Goal: Communication & Community: Answer question/provide support

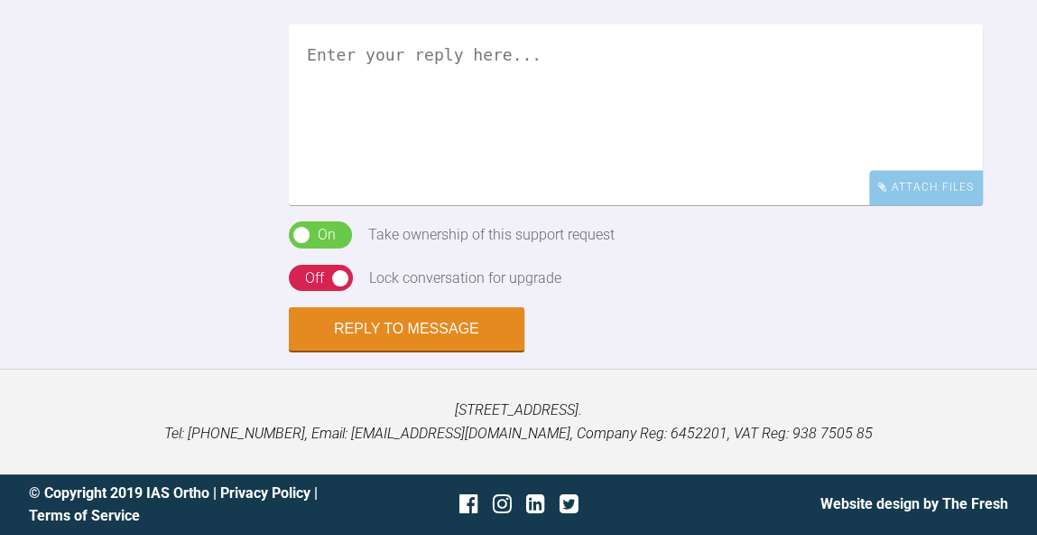
scroll to position [2163, 0]
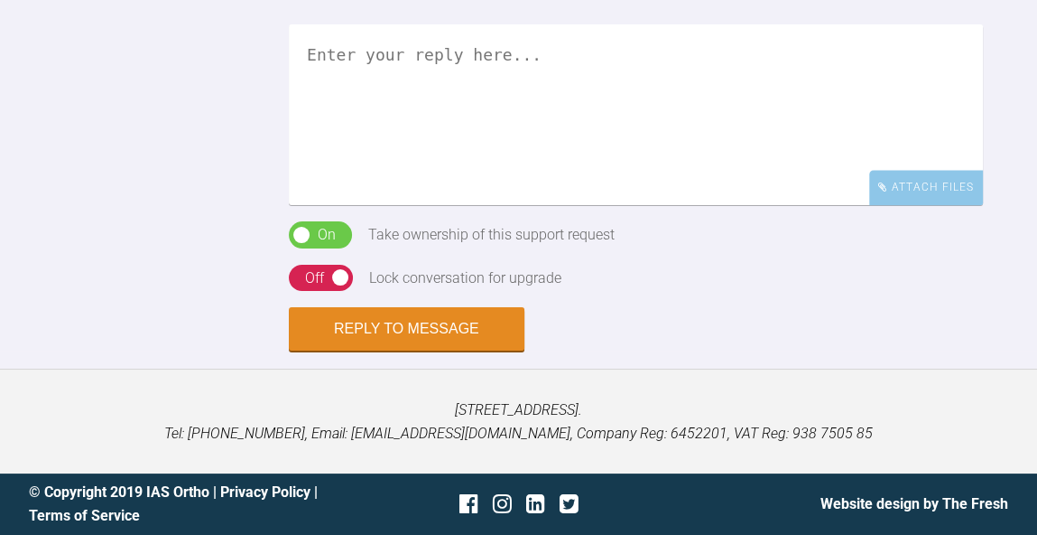
click at [582, 205] on textarea at bounding box center [636, 114] width 694 height 181
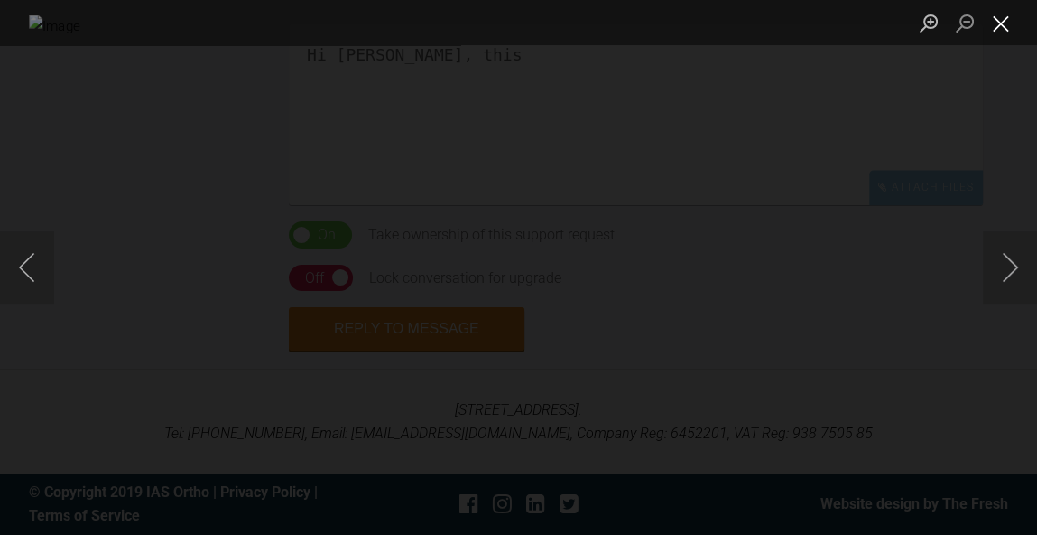
click at [994, 24] on button "Close lightbox" at bounding box center [1001, 23] width 36 height 32
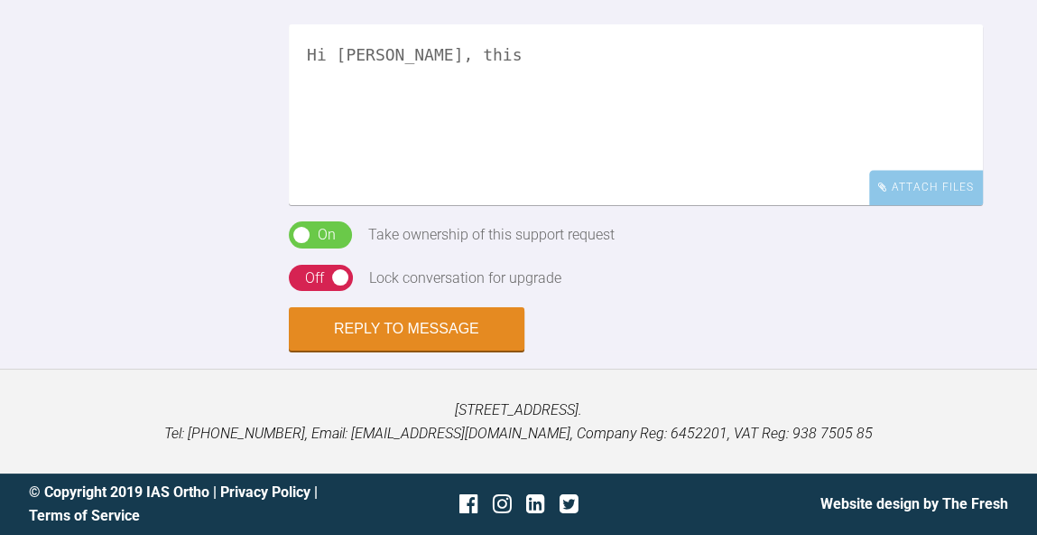
scroll to position [1488, 0]
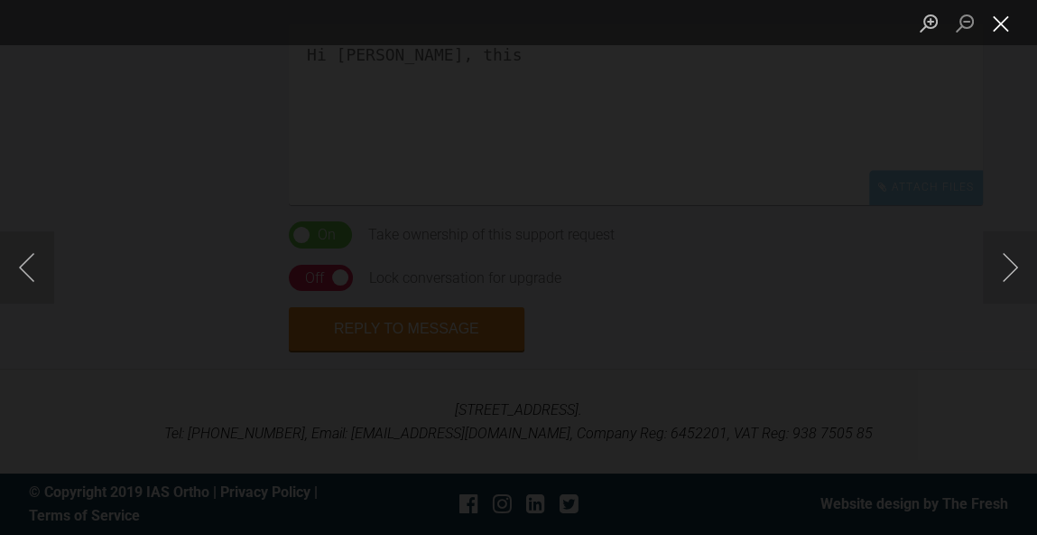
click at [1008, 23] on button "Close lightbox" at bounding box center [1001, 23] width 36 height 32
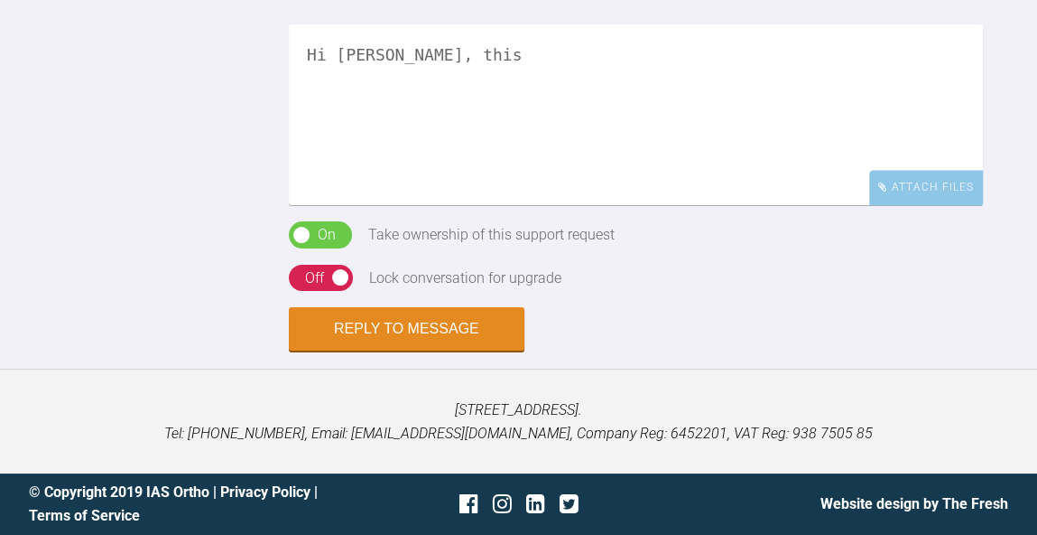
scroll to position [1892, 0]
click at [470, 205] on textarea "Hi Catie, this" at bounding box center [636, 114] width 694 height 181
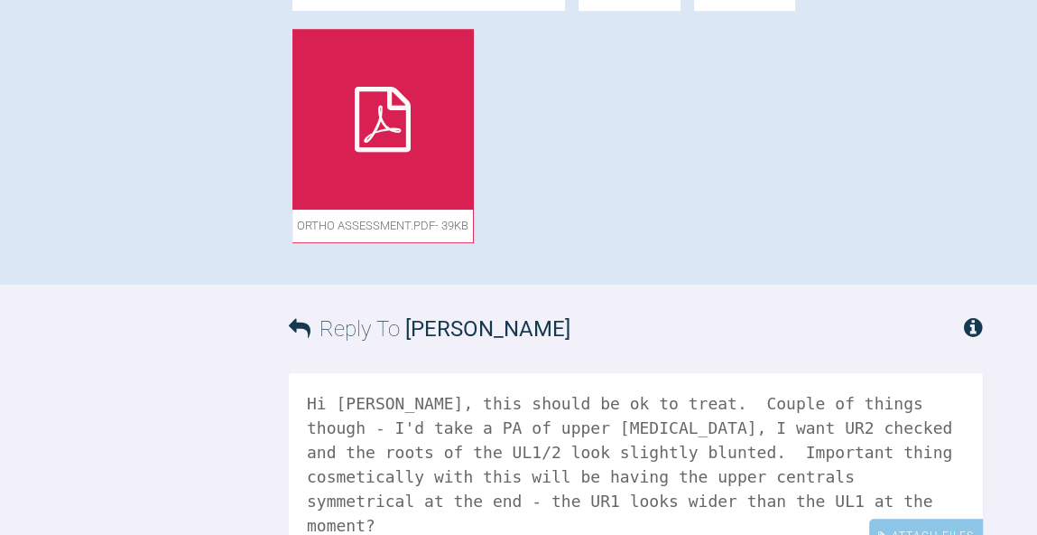
scroll to position [1127, 0]
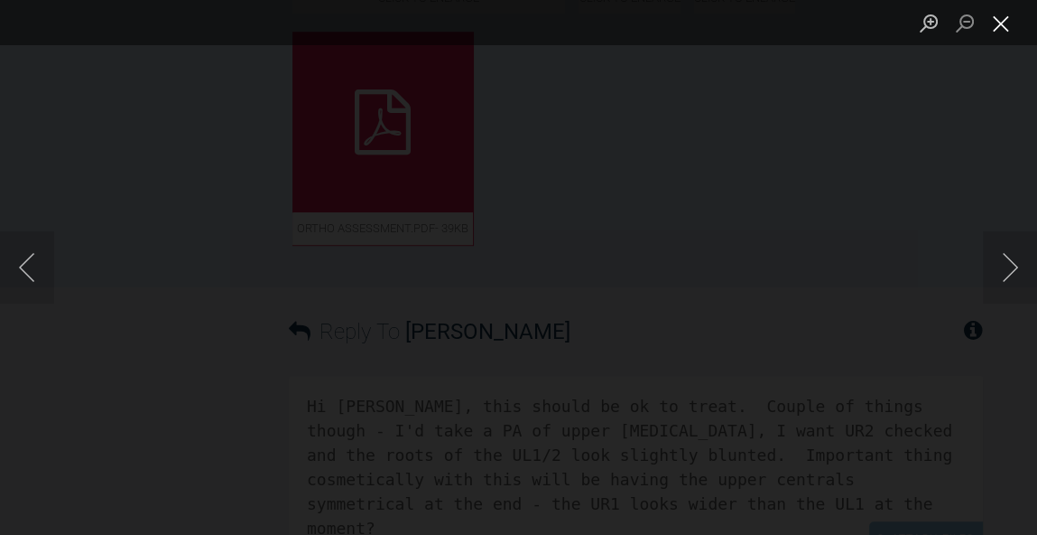
click at [1000, 24] on button "Close lightbox" at bounding box center [1001, 23] width 36 height 32
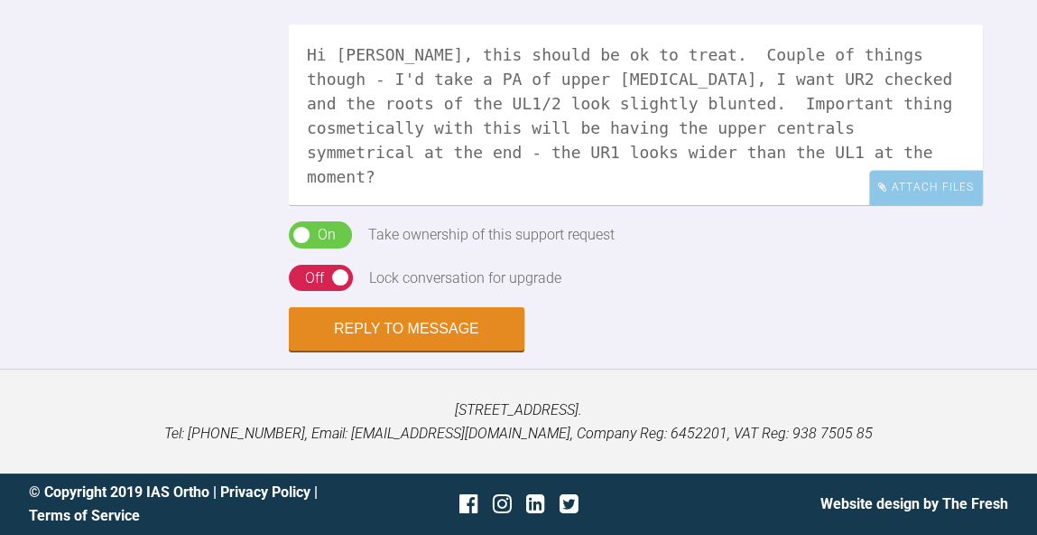
scroll to position [2155, 0]
click at [777, 205] on textarea "Hi Catie, this should be ok to treat. Couple of things though - I'd take a PA o…" at bounding box center [636, 114] width 694 height 181
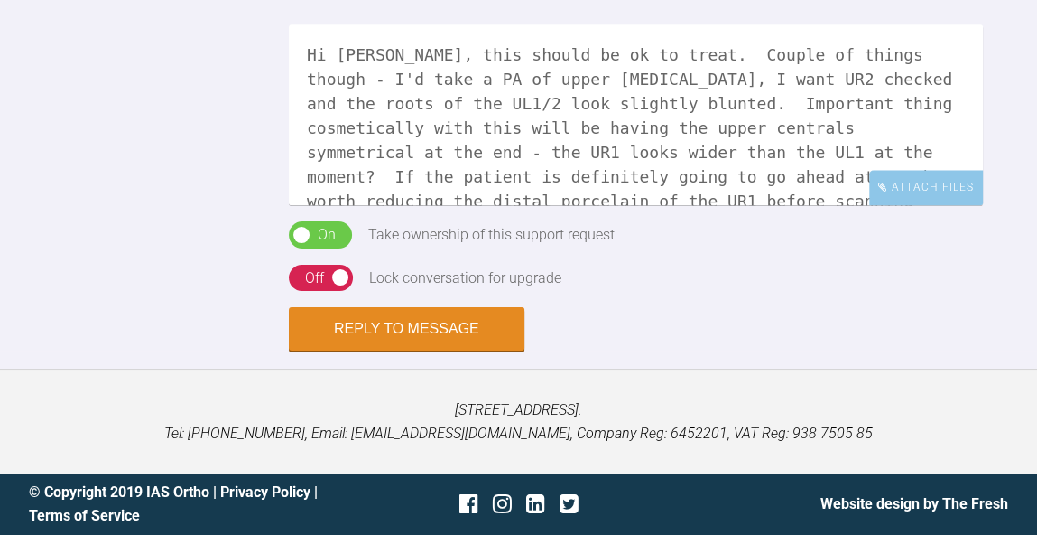
click at [489, 205] on textarea "Hi Catie, this should be ok to treat. Couple of things though - I'd take a PA o…" at bounding box center [636, 114] width 694 height 181
click at [862, 205] on textarea "Hi Catie, this should be ok to treat. Couple of things though - I'd take a PA o…" at bounding box center [636, 114] width 694 height 181
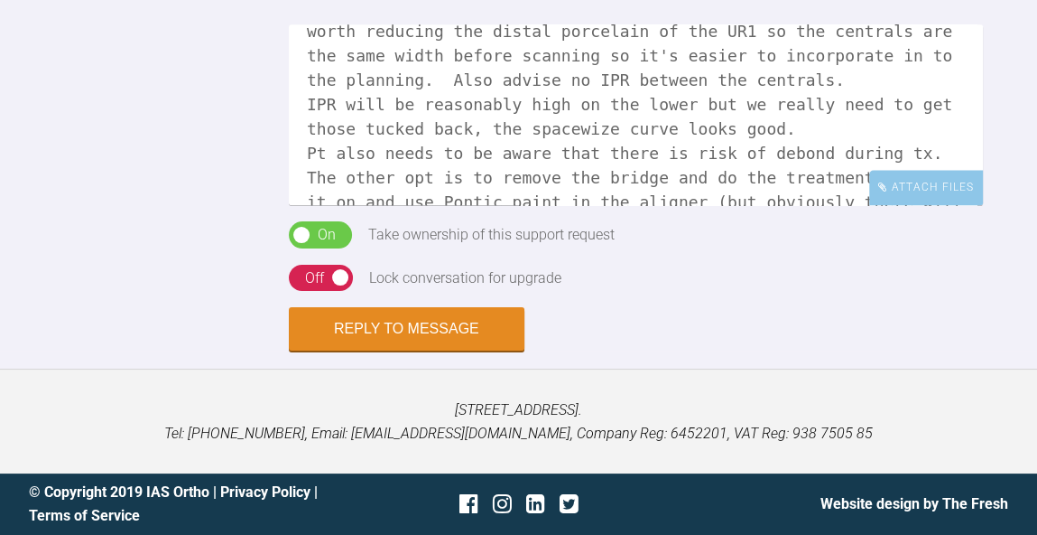
scroll to position [193, 0]
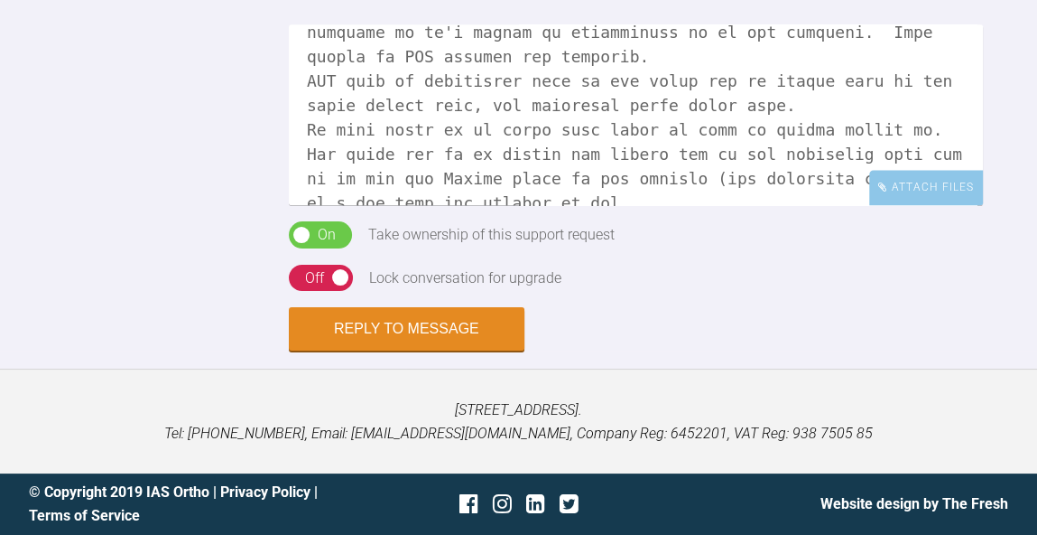
type textarea "Hi Catie, this should be ok to treat. Couple of things though - I'd take a PA o…"
click at [316, 276] on div "Off" at bounding box center [314, 277] width 19 height 23
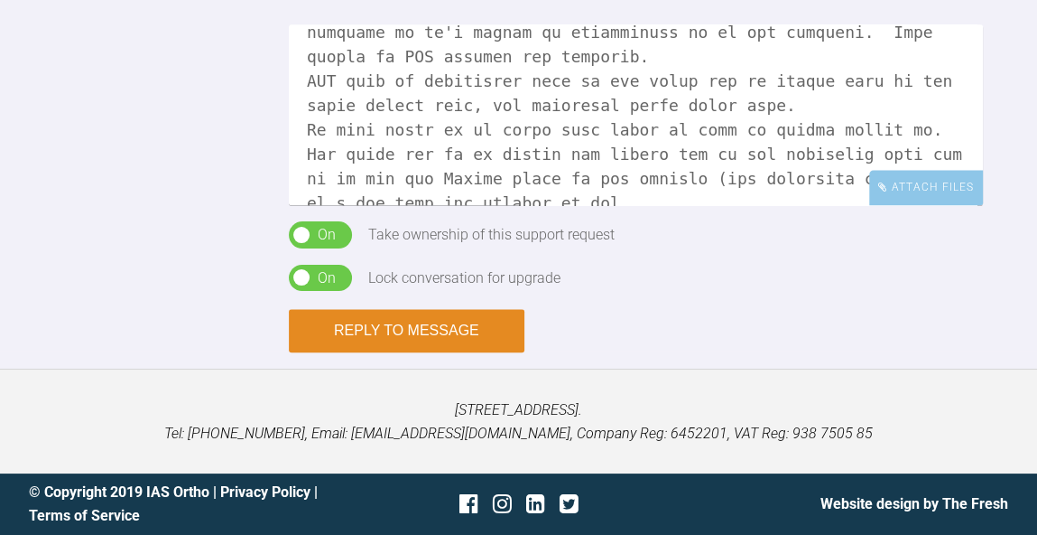
click at [448, 330] on button "Reply to Message" at bounding box center [407, 330] width 236 height 43
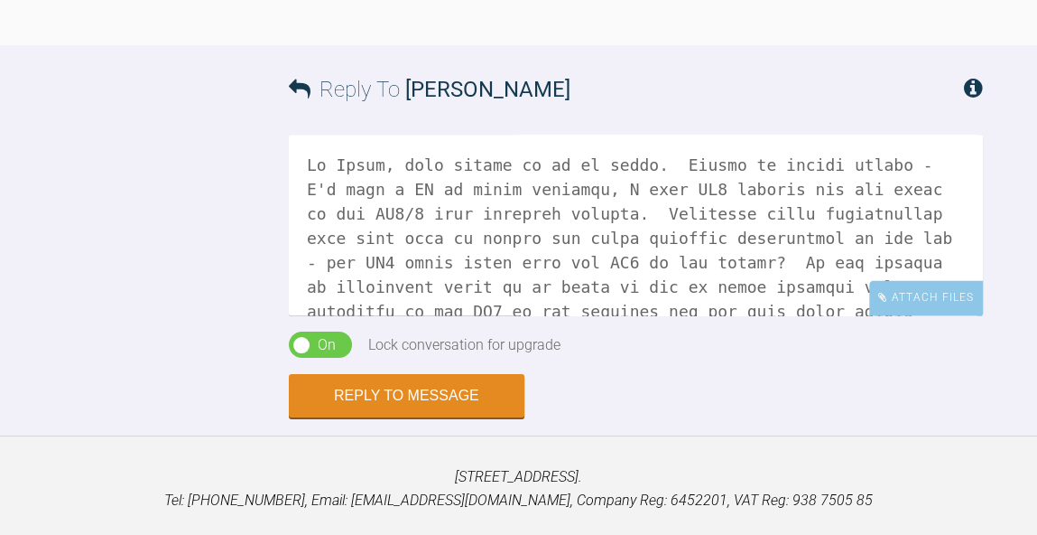
scroll to position [2112, 0]
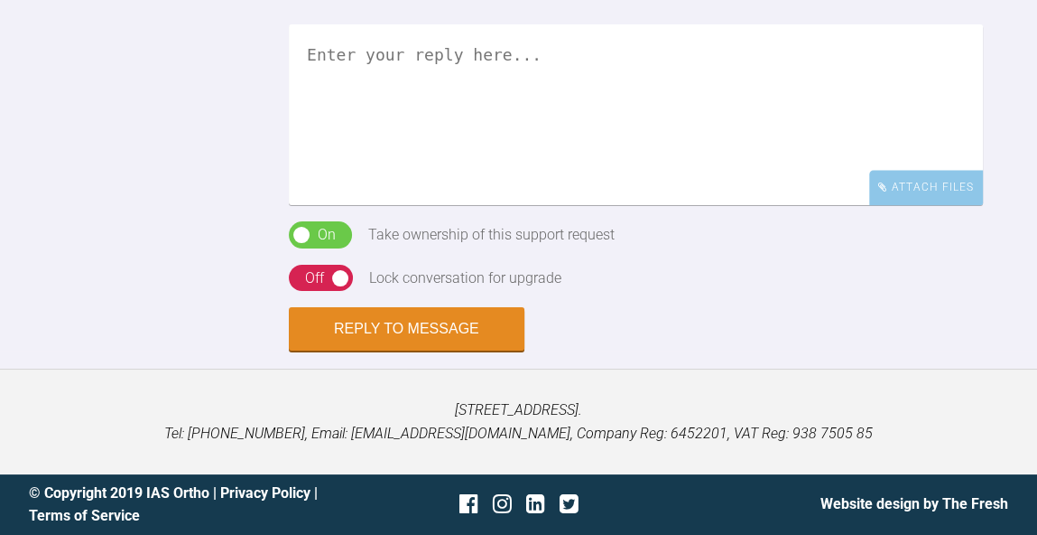
scroll to position [1949, 0]
click at [765, 206] on textarea at bounding box center [636, 115] width 694 height 181
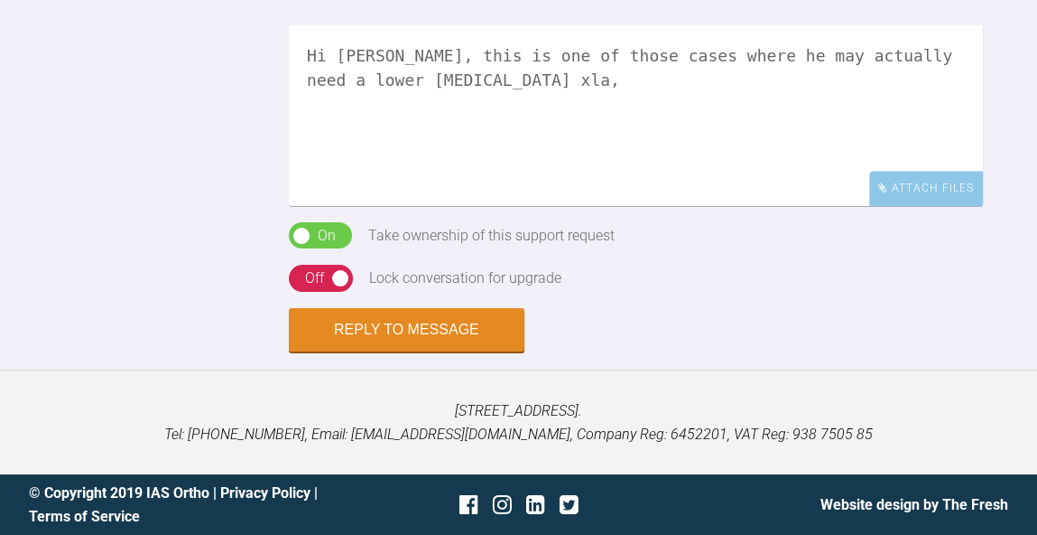
scroll to position [1806, 0]
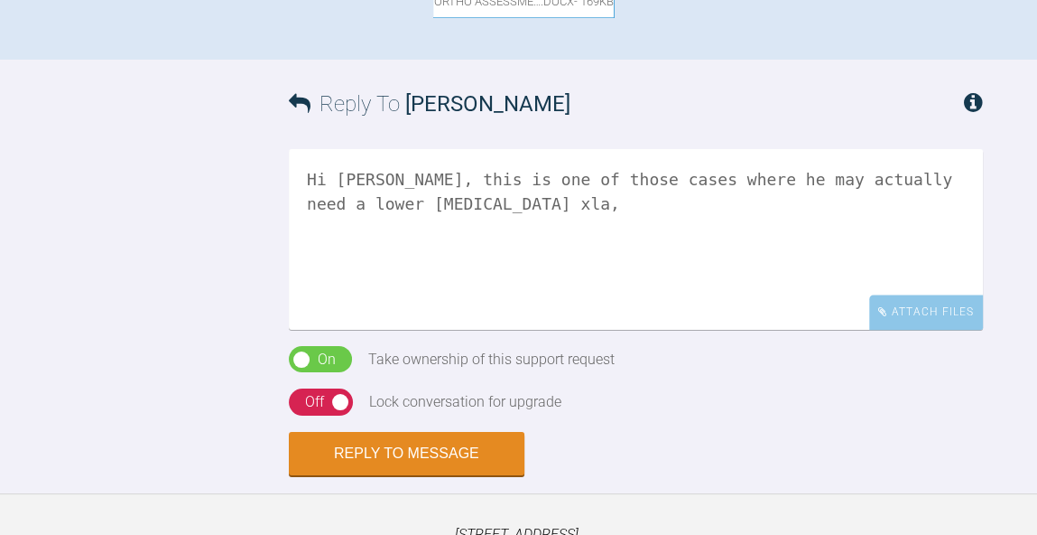
scroll to position [1490, 0]
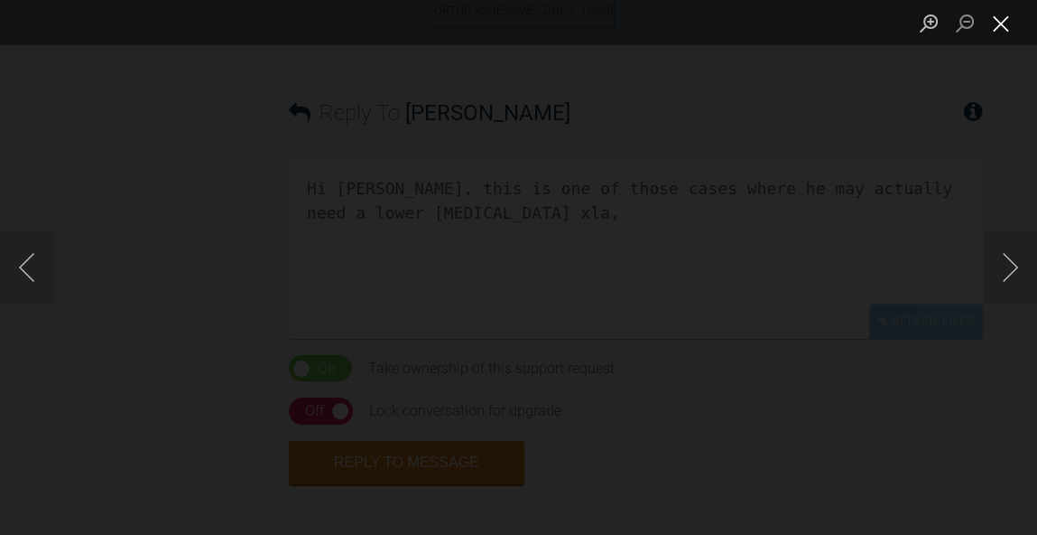
click at [1004, 31] on button "Close lightbox" at bounding box center [1001, 23] width 36 height 32
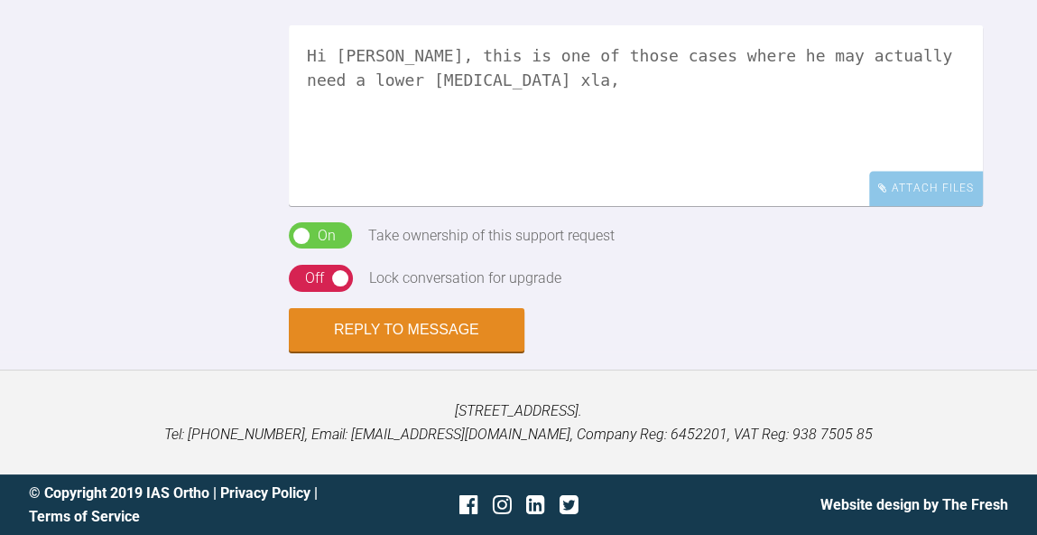
scroll to position [2102, 0]
click at [896, 206] on textarea "Hi Lisa, this is one of those cases where he may actually need a lower incisor …" at bounding box center [636, 115] width 694 height 181
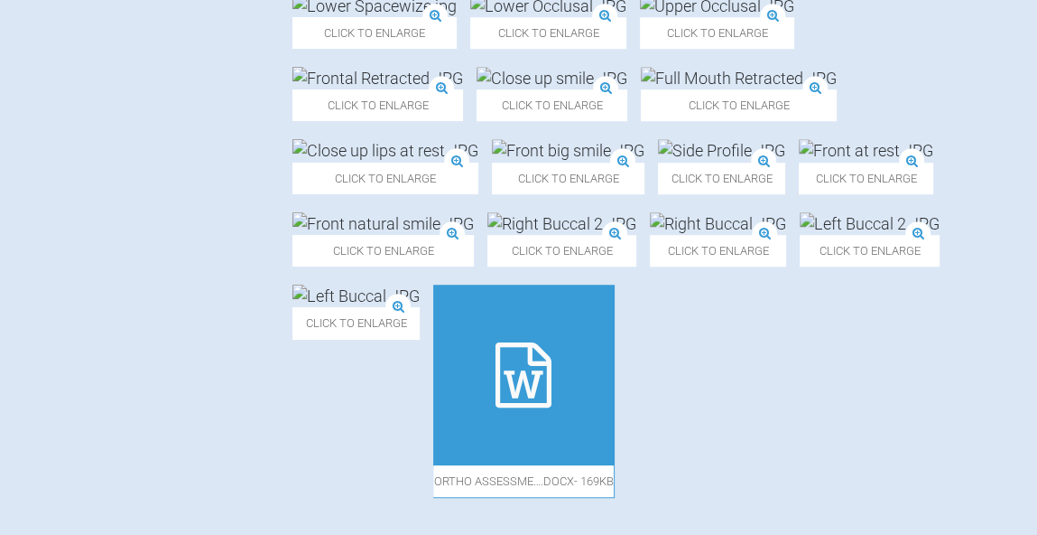
scroll to position [975, 0]
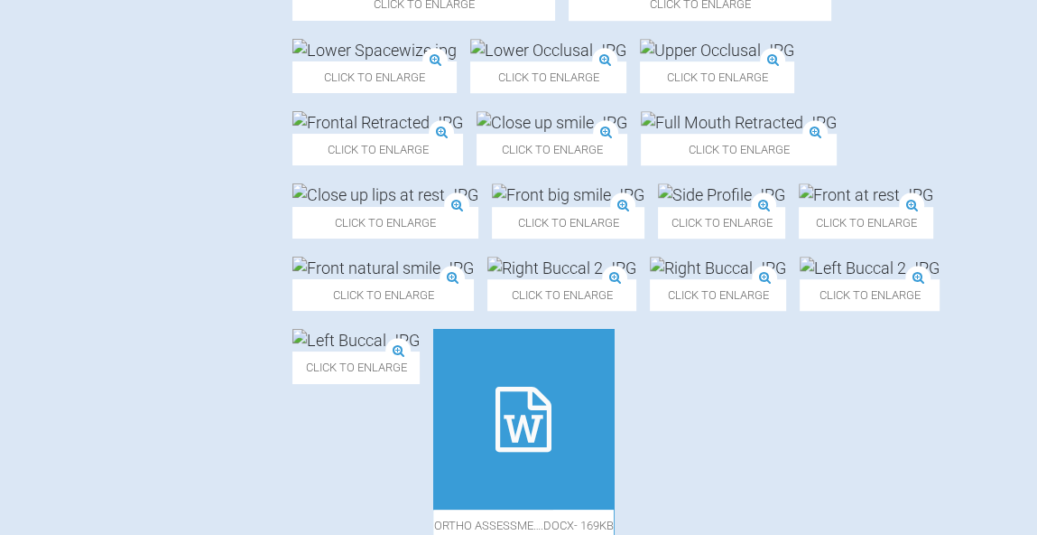
click at [791, 61] on img at bounding box center [717, 50] width 154 height 23
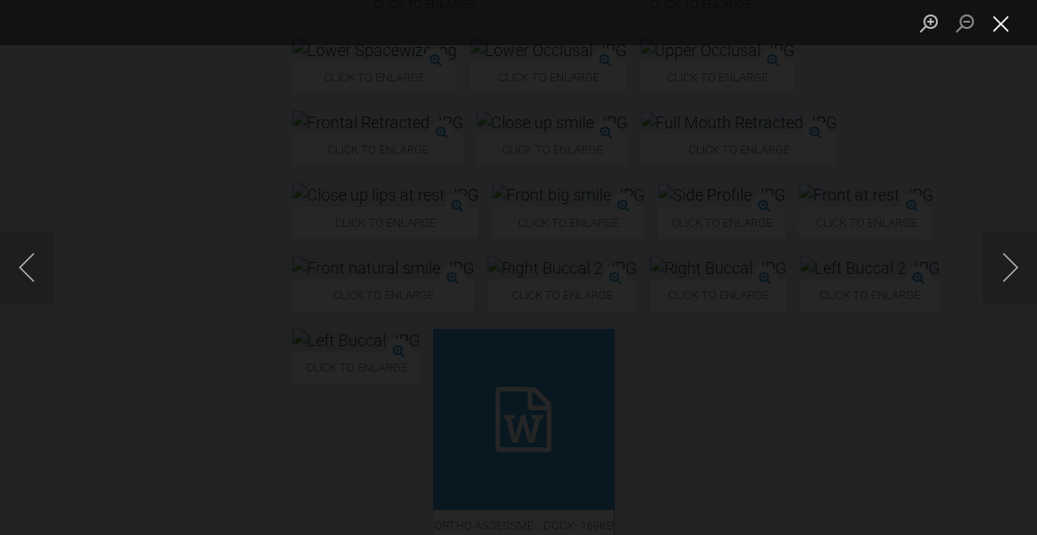
click at [1004, 28] on button "Close lightbox" at bounding box center [1001, 23] width 36 height 32
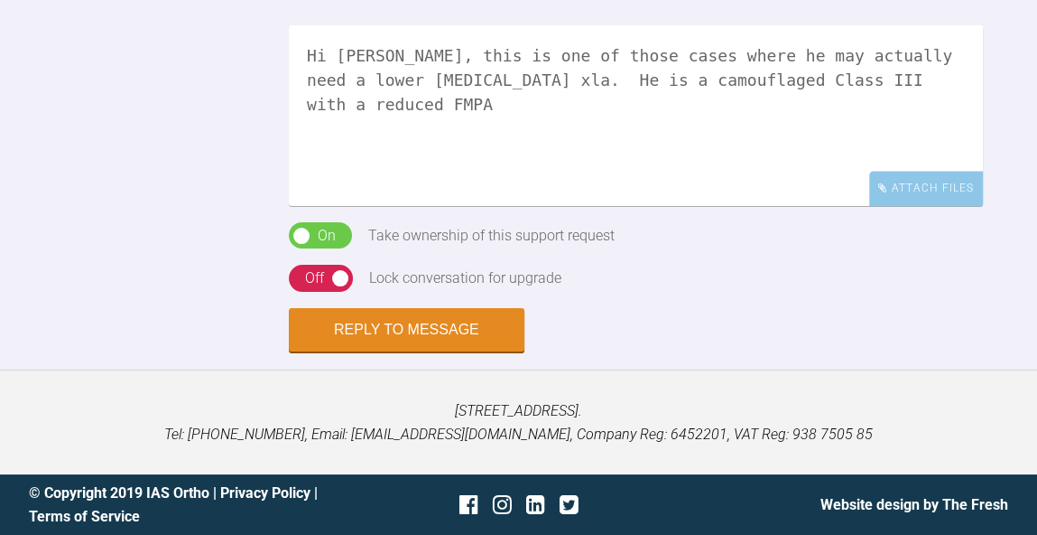
scroll to position [2299, 0]
click at [712, 163] on textarea "Hi Lisa, this is one of those cases where he may actually need a lower incisor …" at bounding box center [636, 115] width 694 height 181
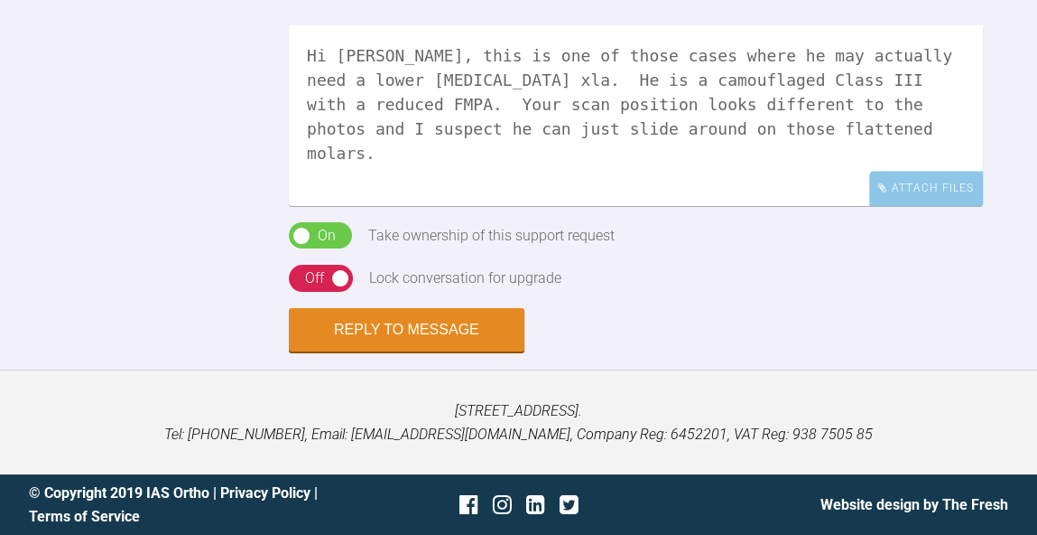
scroll to position [2315, 0]
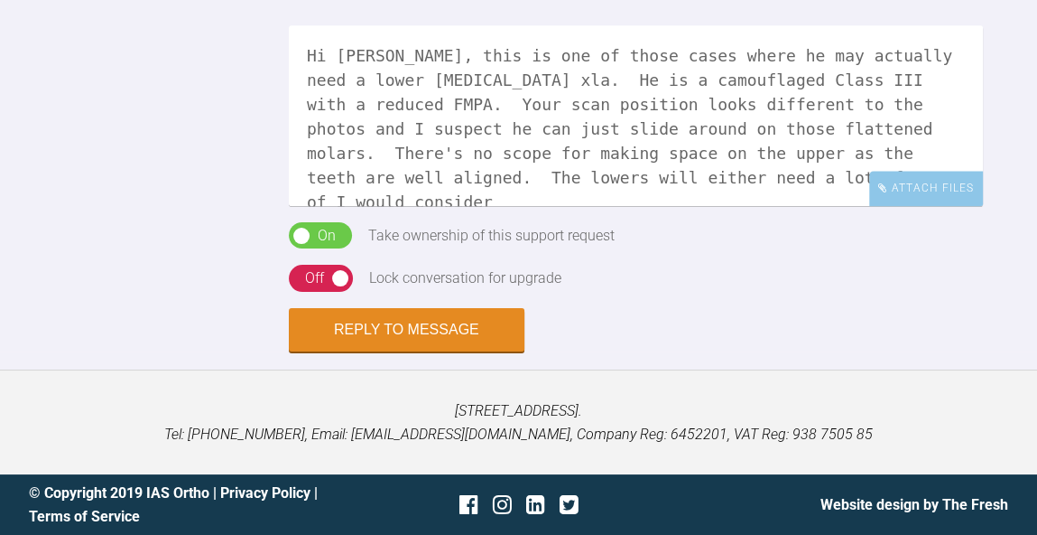
click at [923, 173] on textarea "Hi Lisa, this is one of those cases where he may actually need a lower incisor …" at bounding box center [636, 115] width 694 height 181
click at [464, 158] on textarea "Hi Lisa, this is one of those cases where he may actually need a lower incisor …" at bounding box center [636, 115] width 694 height 181
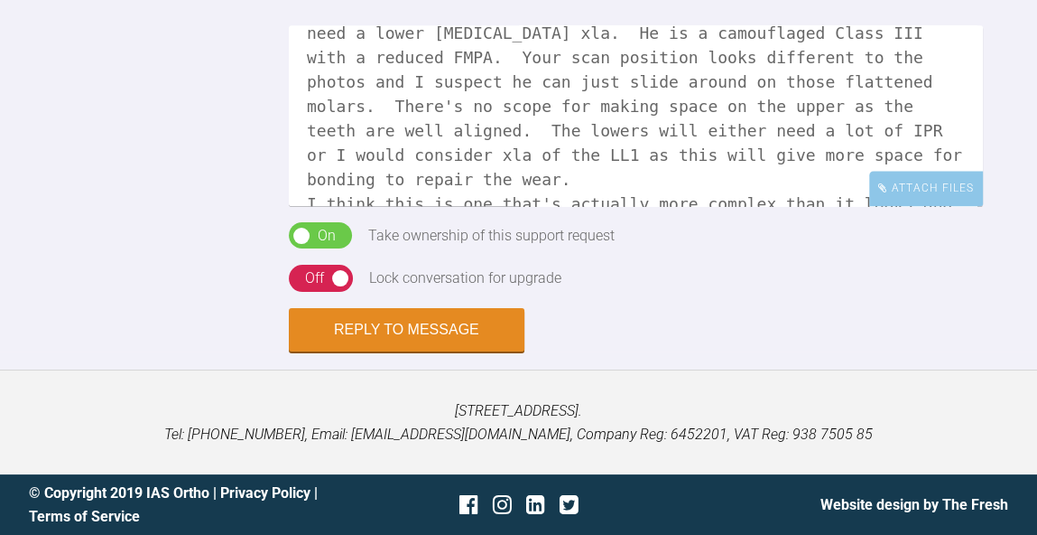
scroll to position [47, 0]
type textarea "Hi Lisa, this is one of those cases where he may actually need a lower incisor …"
click at [455, 320] on button "Reply to Message" at bounding box center [407, 331] width 236 height 43
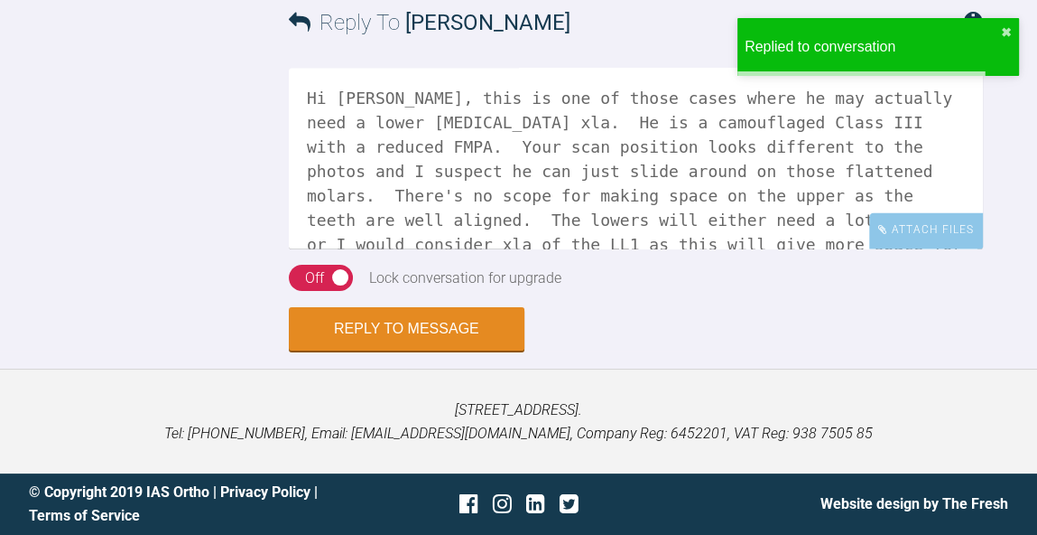
scroll to position [3070, 0]
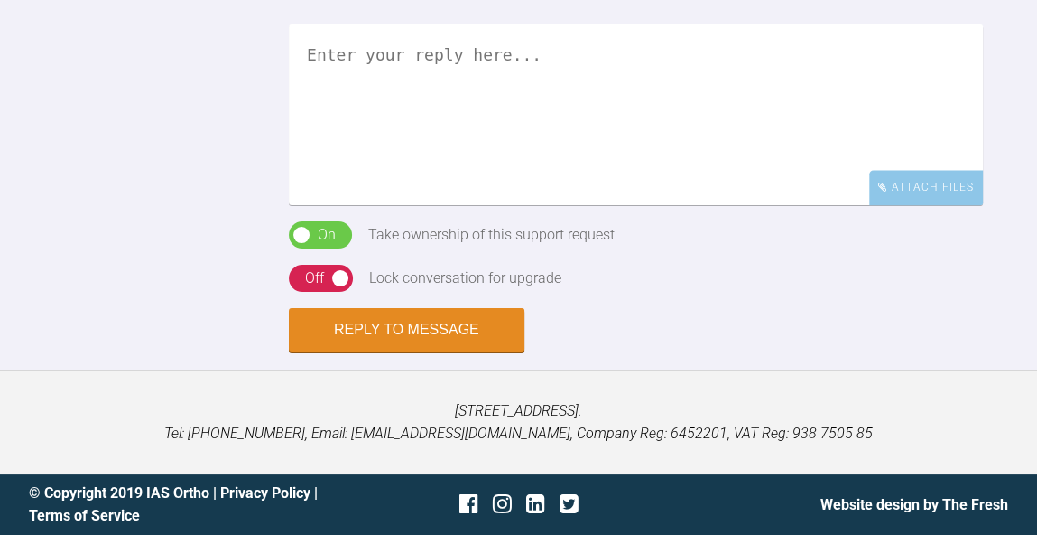
scroll to position [1622, 0]
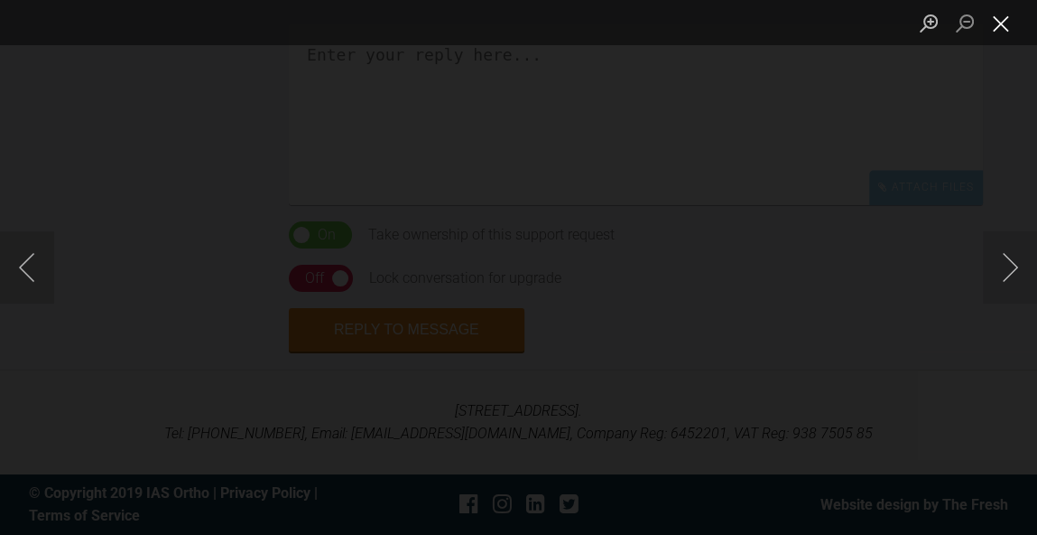
click at [1001, 24] on button "Close lightbox" at bounding box center [1001, 23] width 36 height 32
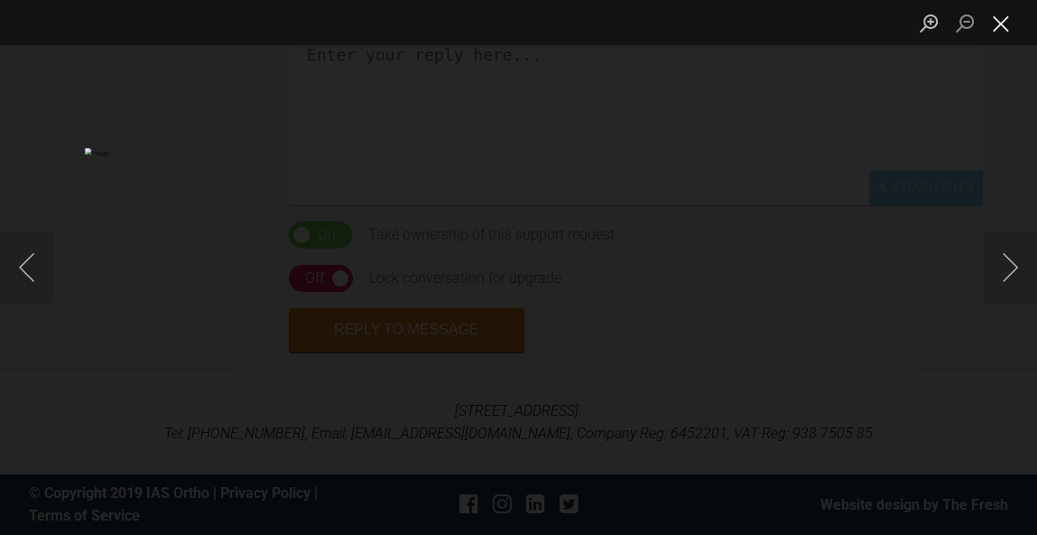
click at [996, 33] on button "Close lightbox" at bounding box center [1001, 23] width 36 height 32
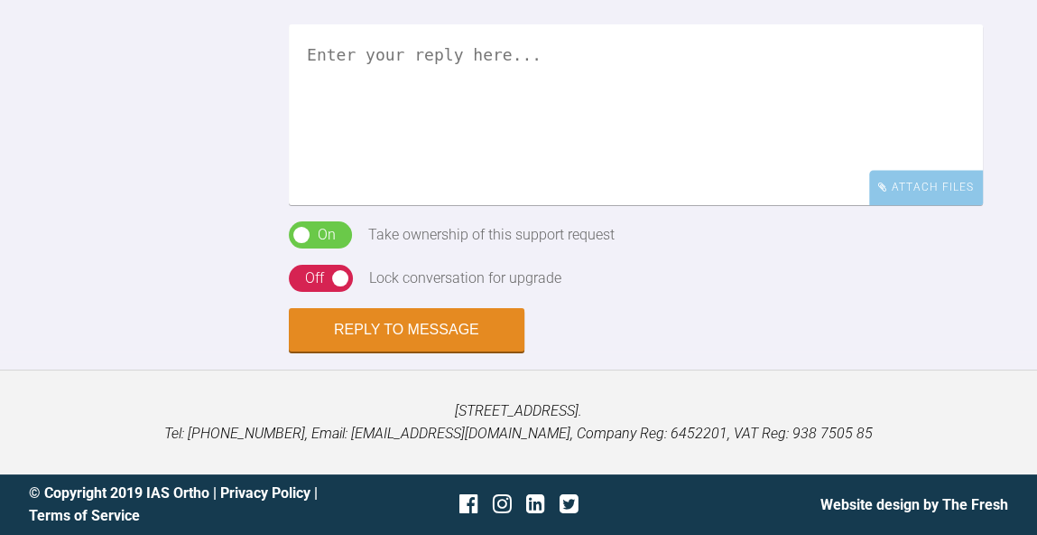
scroll to position [2057, 0]
click at [751, 205] on textarea at bounding box center [636, 114] width 694 height 181
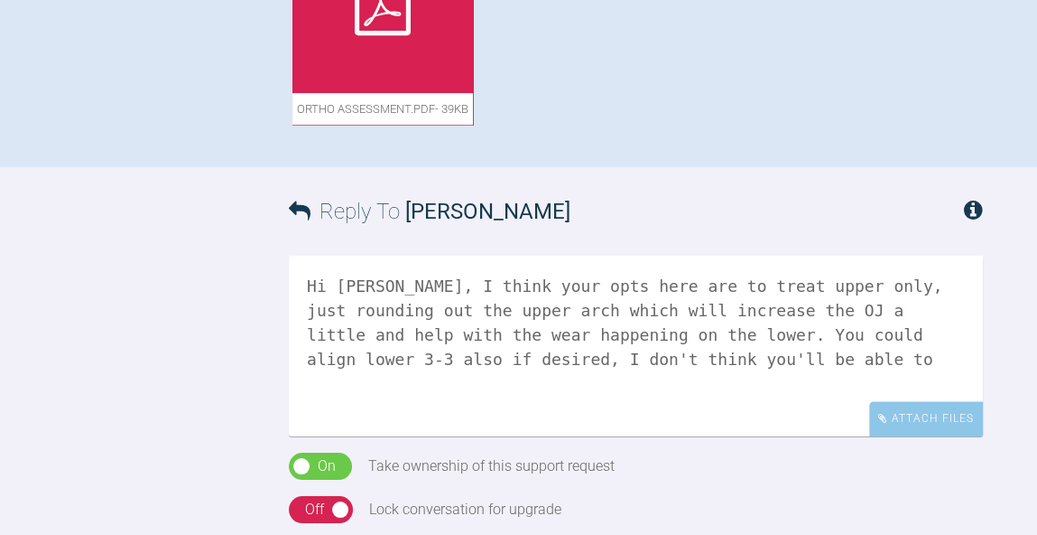
scroll to position [1271, 0]
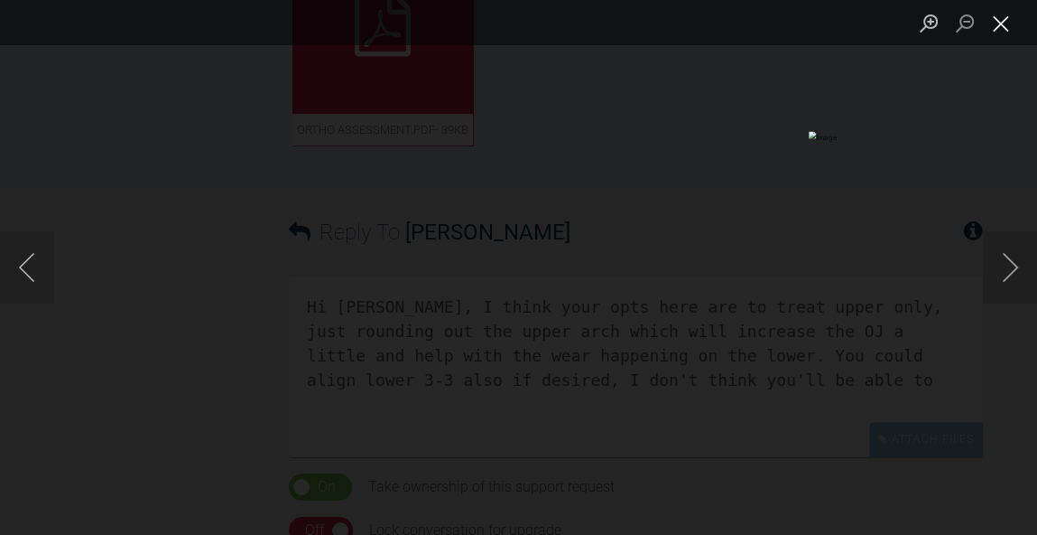
click at [1002, 26] on button "Close lightbox" at bounding box center [1001, 23] width 36 height 32
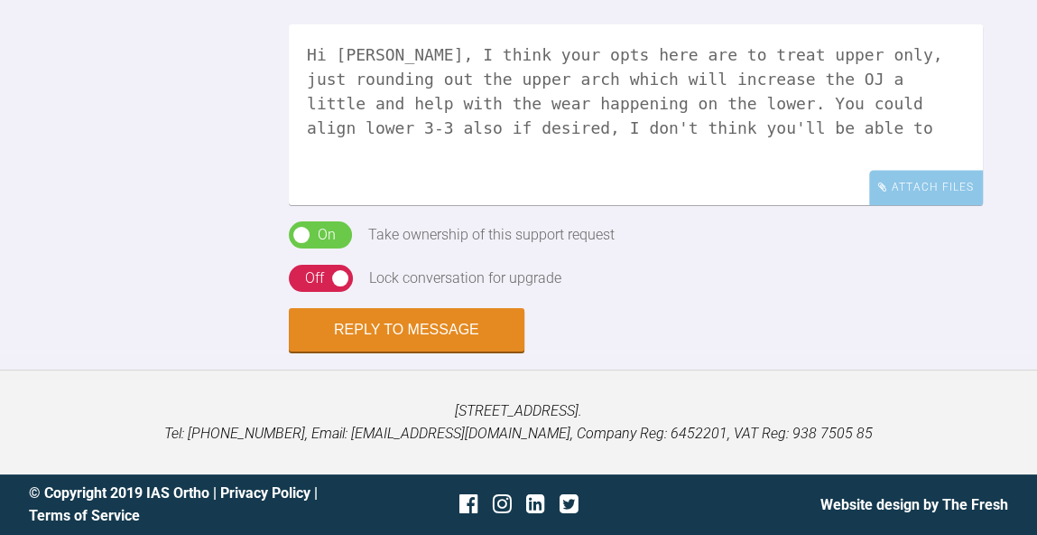
scroll to position [2083, 0]
click at [758, 205] on textarea "Hi Catie, I think your opts here are to treat upper only, just rounding out the…" at bounding box center [636, 114] width 694 height 181
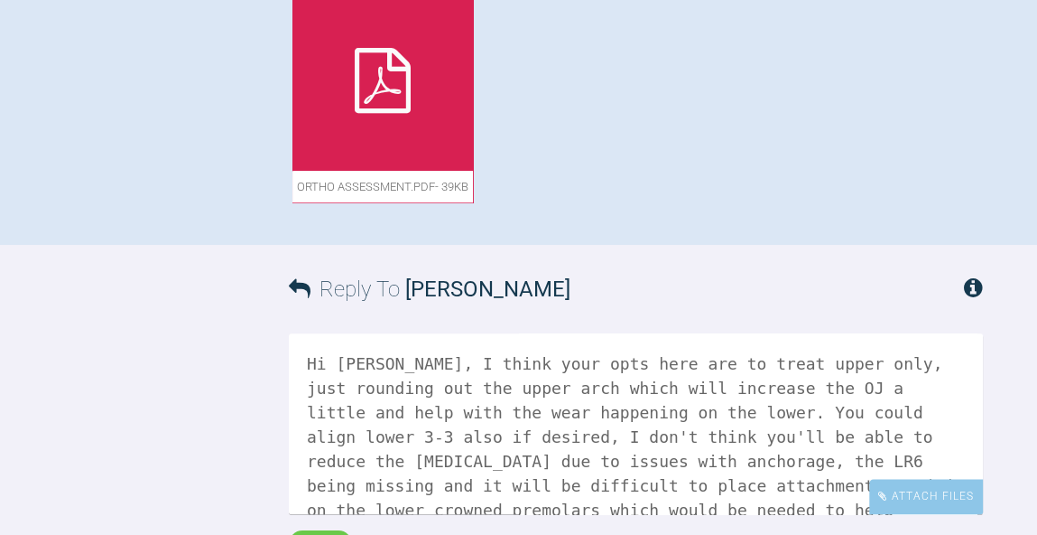
scroll to position [1209, 0]
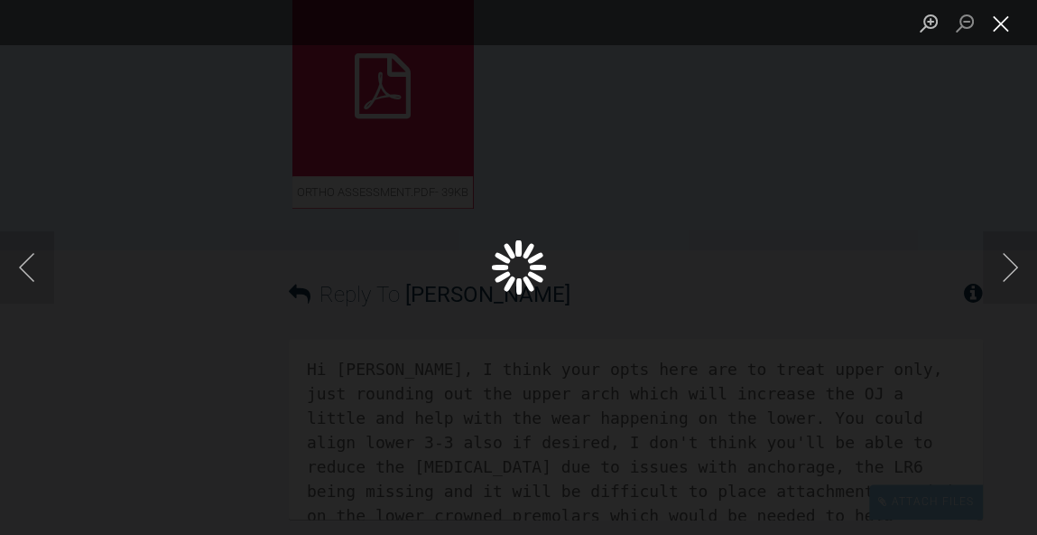
click at [1010, 31] on button "Close lightbox" at bounding box center [1001, 23] width 36 height 32
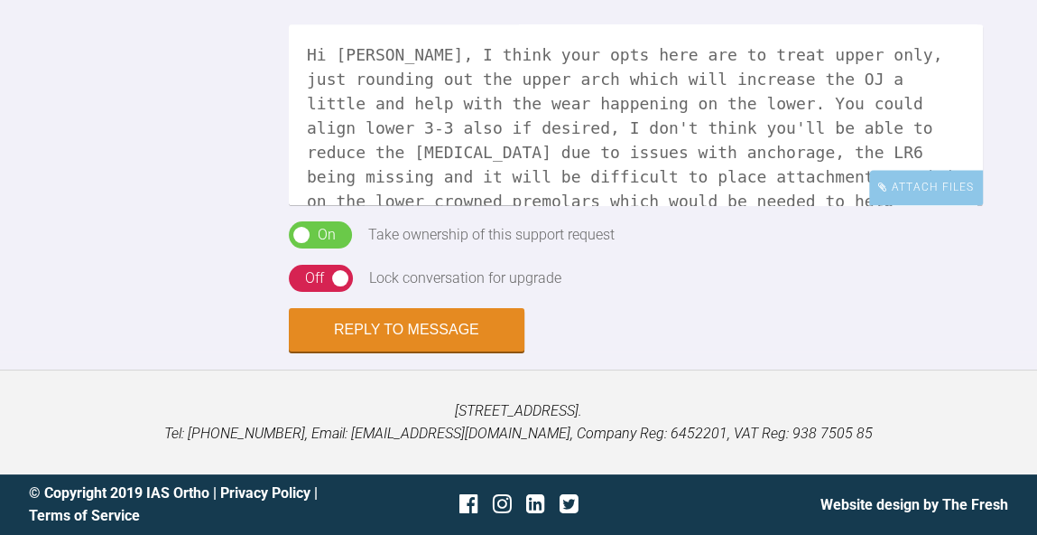
scroll to position [1540, 0]
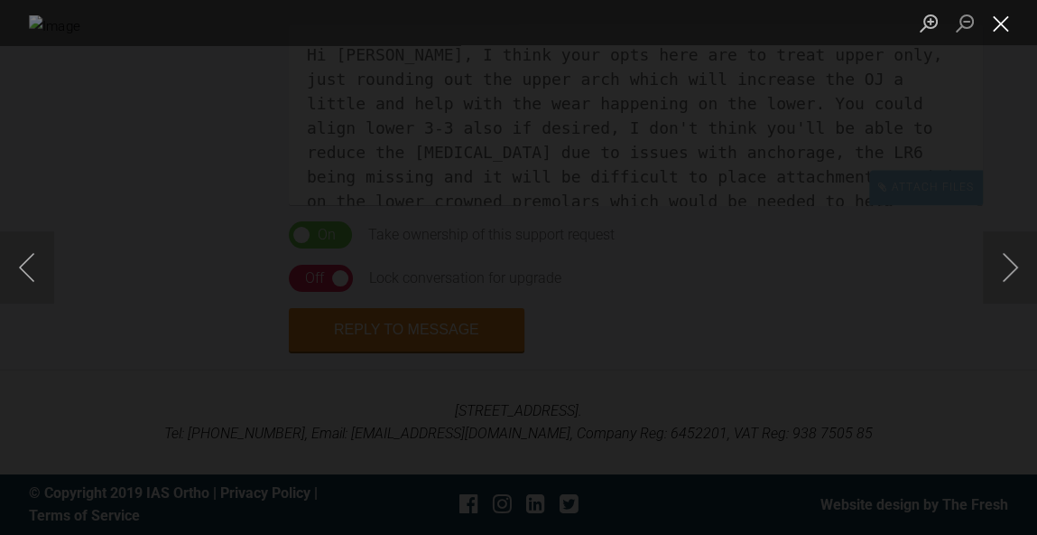
click at [1004, 26] on button "Close lightbox" at bounding box center [1001, 23] width 36 height 32
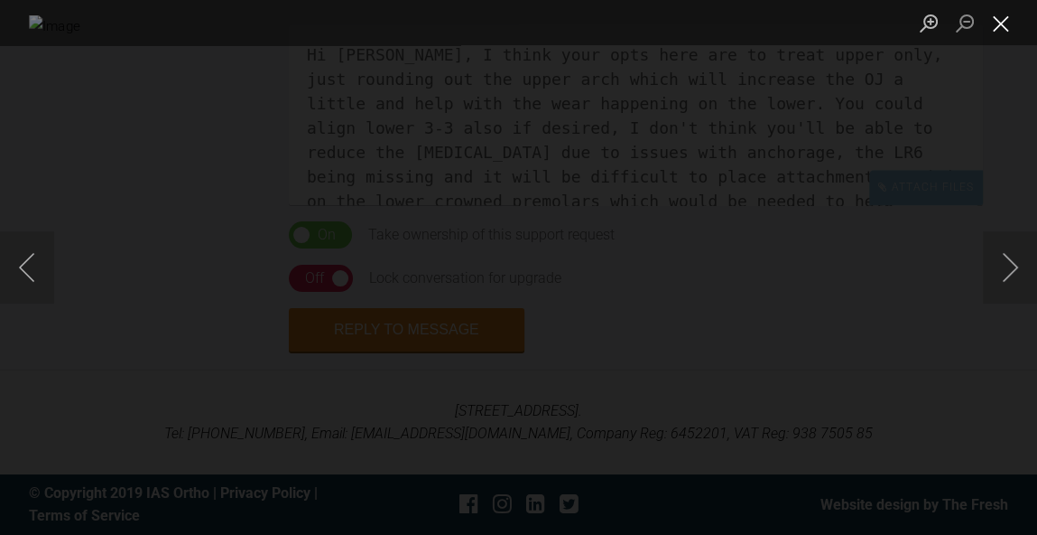
click at [994, 28] on button "Close lightbox" at bounding box center [1001, 23] width 36 height 32
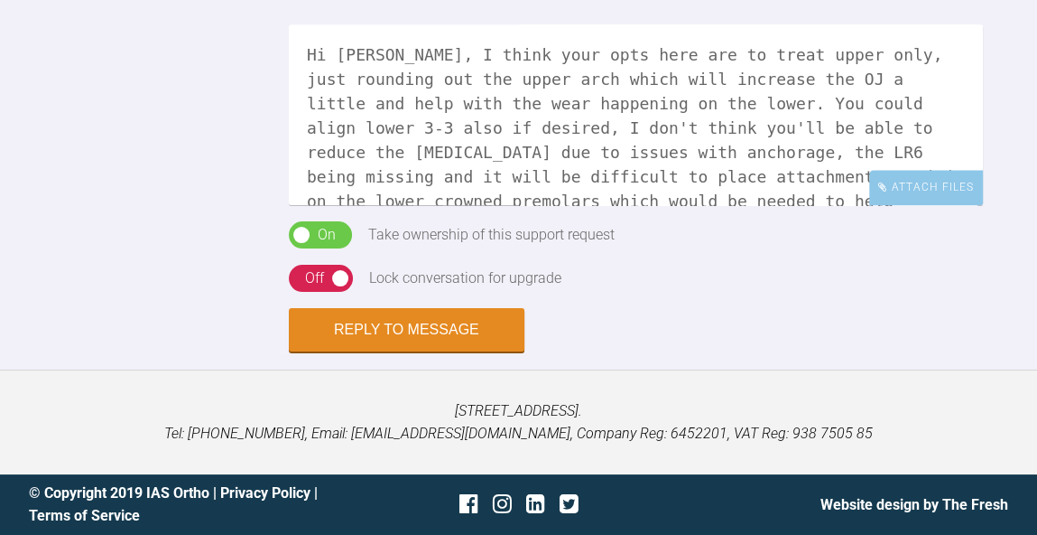
scroll to position [2182, 0]
click at [823, 205] on textarea "Hi Catie, I think your opts here are to treat upper only, just rounding out the…" at bounding box center [636, 114] width 694 height 181
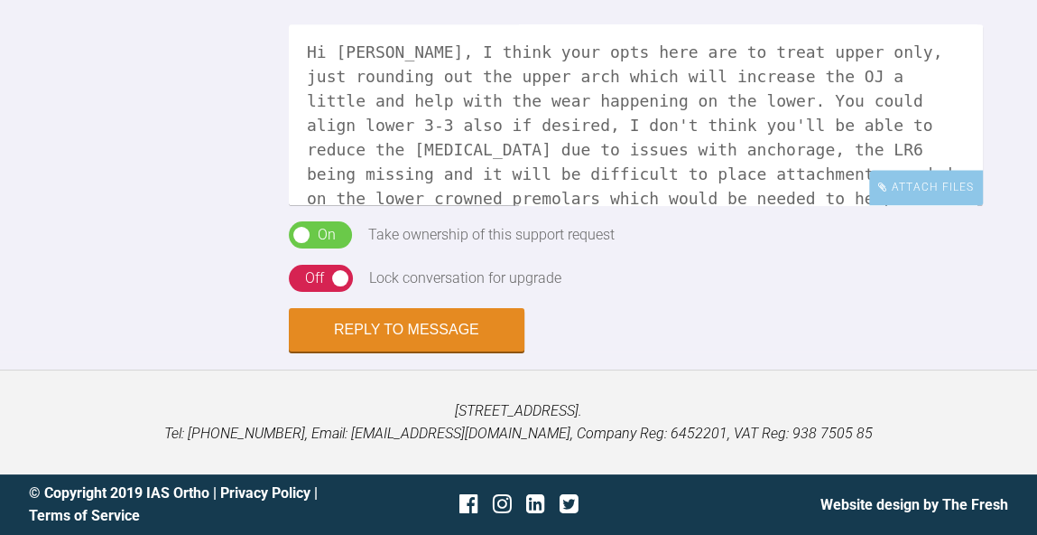
scroll to position [1617, 0]
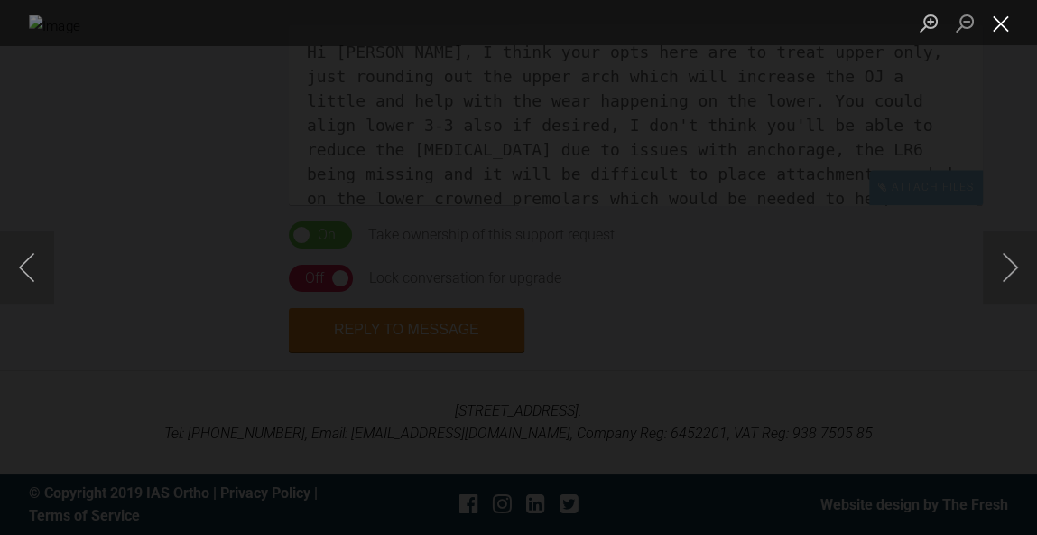
click at [1004, 21] on button "Close lightbox" at bounding box center [1001, 23] width 36 height 32
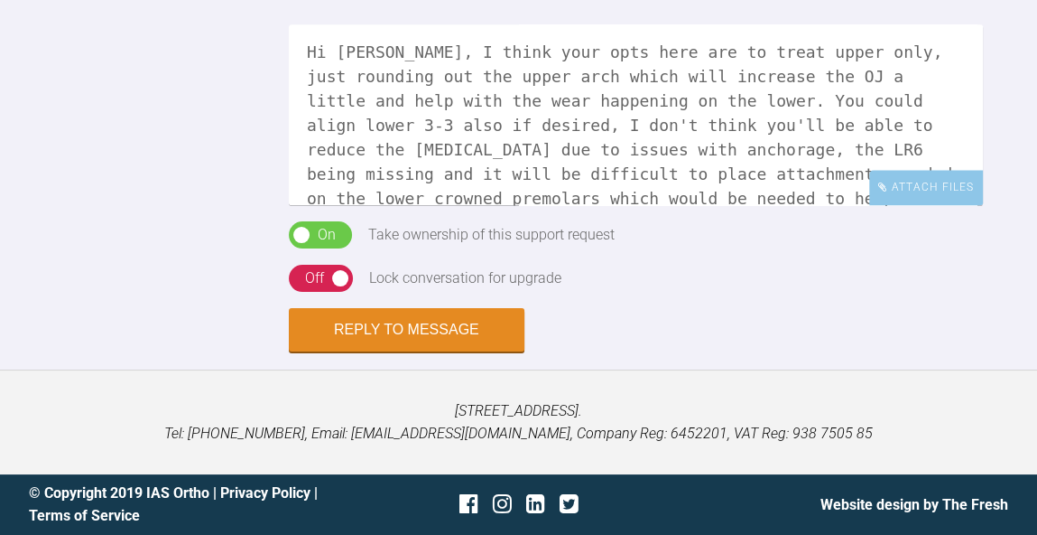
scroll to position [2368, 0]
click at [751, 197] on textarea "Hi Catie, I think your opts here are to treat upper only, just rounding out the…" at bounding box center [636, 114] width 694 height 181
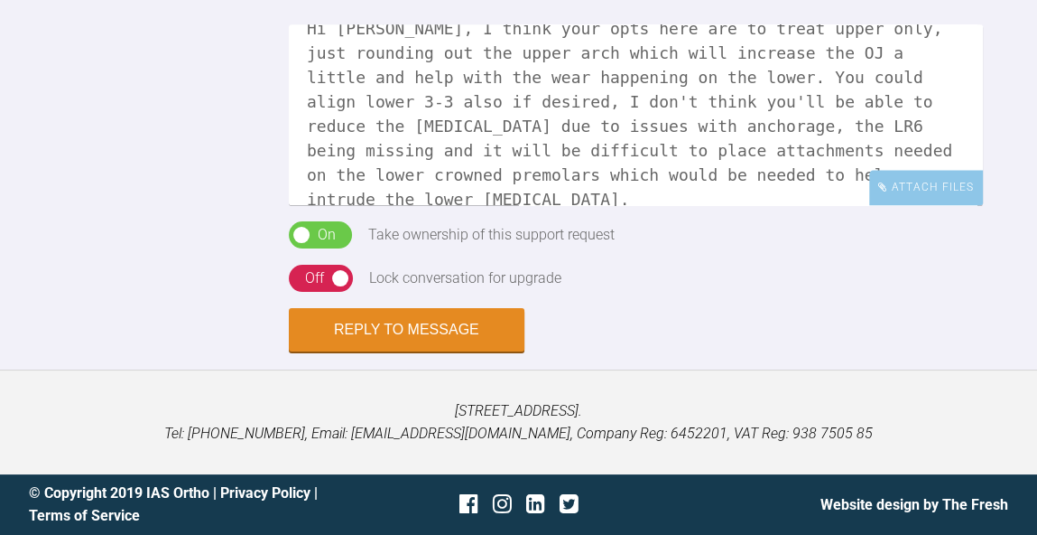
click at [660, 171] on textarea "Hi Catie, I think your opts here are to treat upper only, just rounding out the…" at bounding box center [636, 114] width 694 height 181
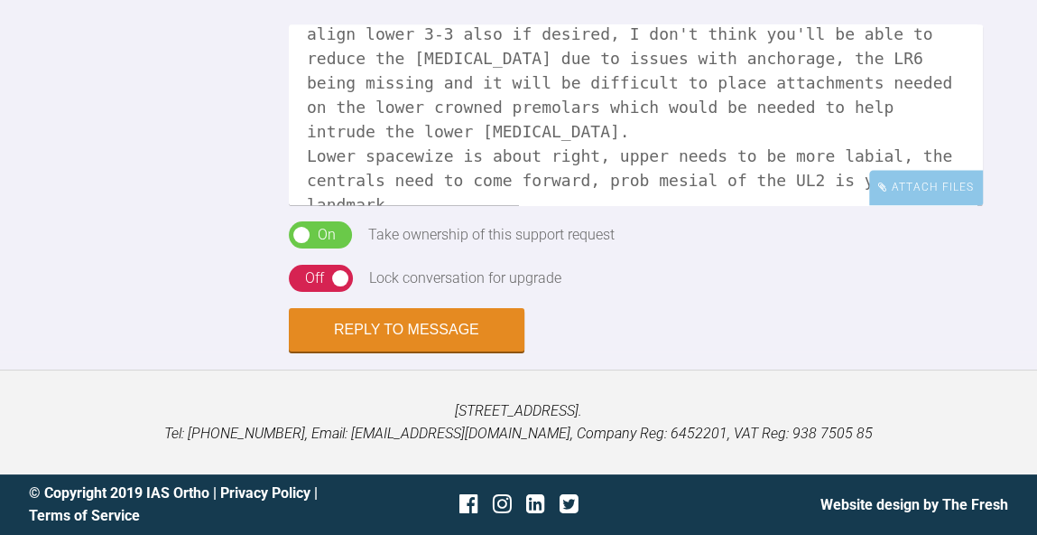
scroll to position [2368, 0]
click at [638, 195] on textarea "Hi Catie, I think your opts here are to treat upper only, just rounding out the…" at bounding box center [636, 114] width 694 height 181
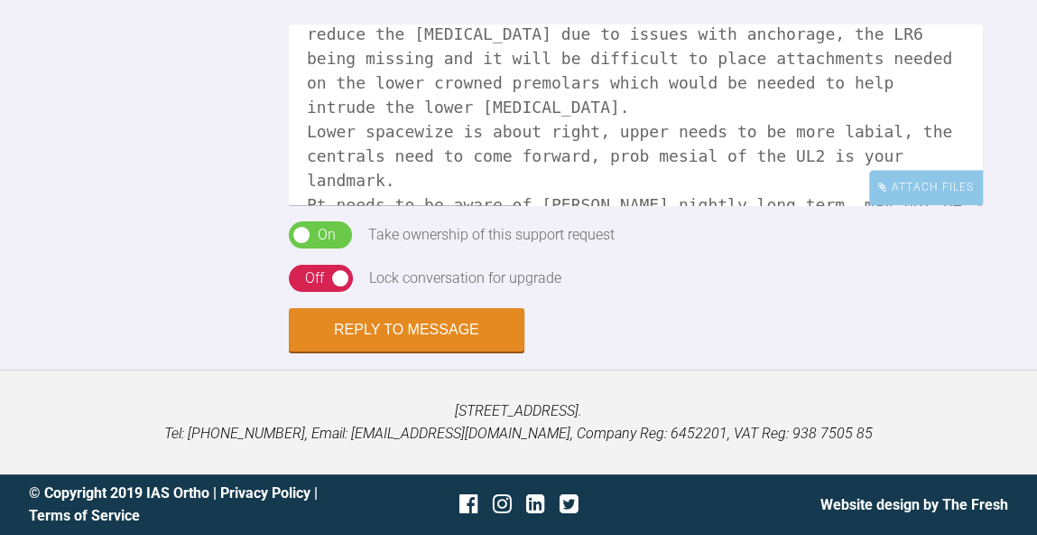
scroll to position [122, 0]
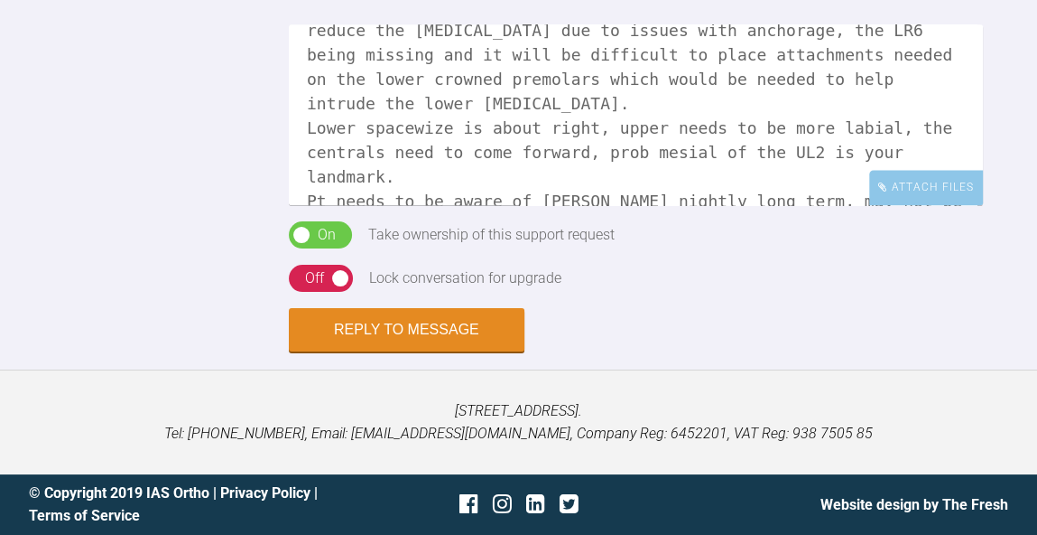
type textarea "Hi Catie, I think your opts here are to treat upper only, just rounding out the…"
click at [317, 275] on div "Off" at bounding box center [314, 277] width 19 height 23
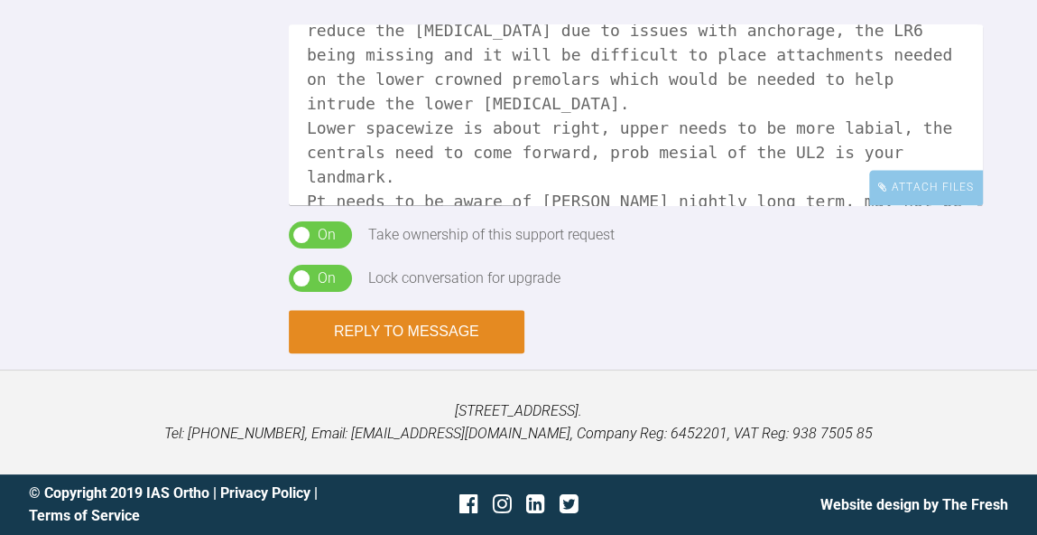
click at [402, 331] on button "Reply to Message" at bounding box center [407, 331] width 236 height 43
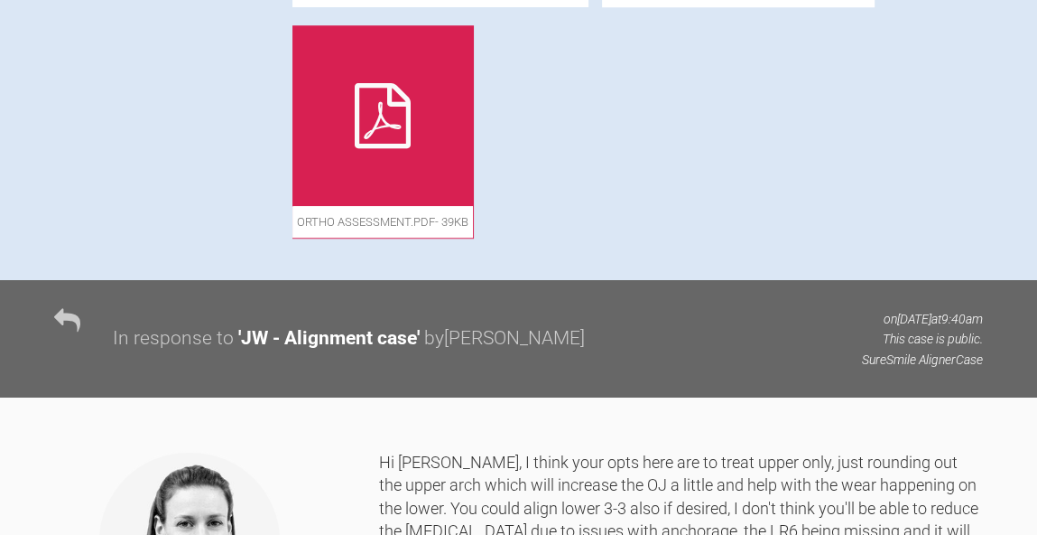
scroll to position [1178, 0]
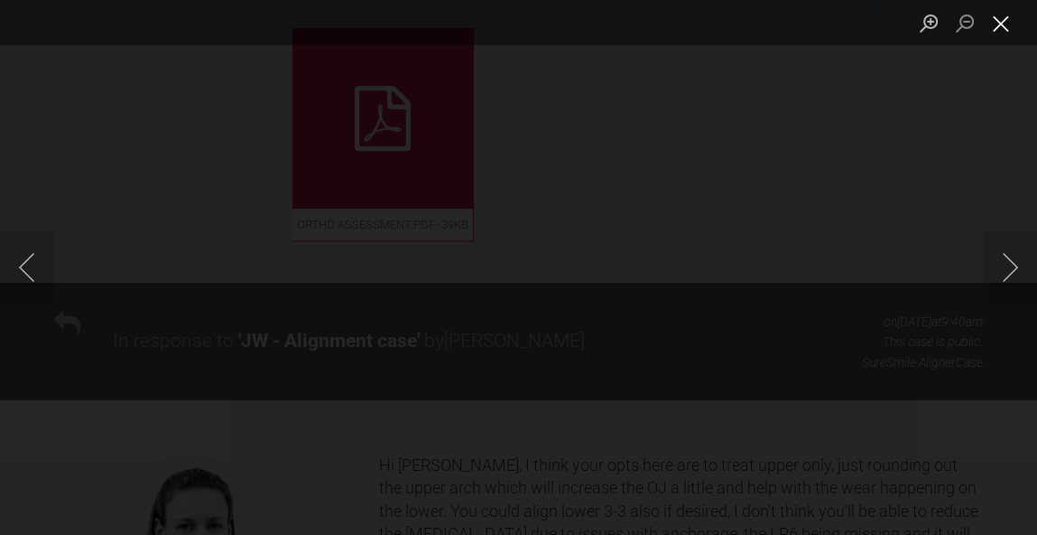
click at [1003, 33] on button "Close lightbox" at bounding box center [1001, 23] width 36 height 32
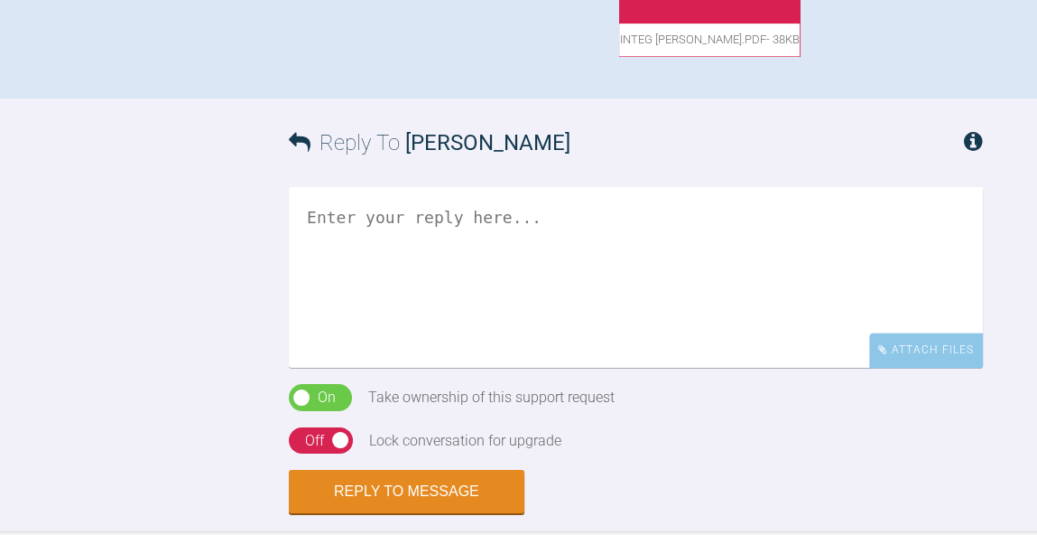
scroll to position [1719, 0]
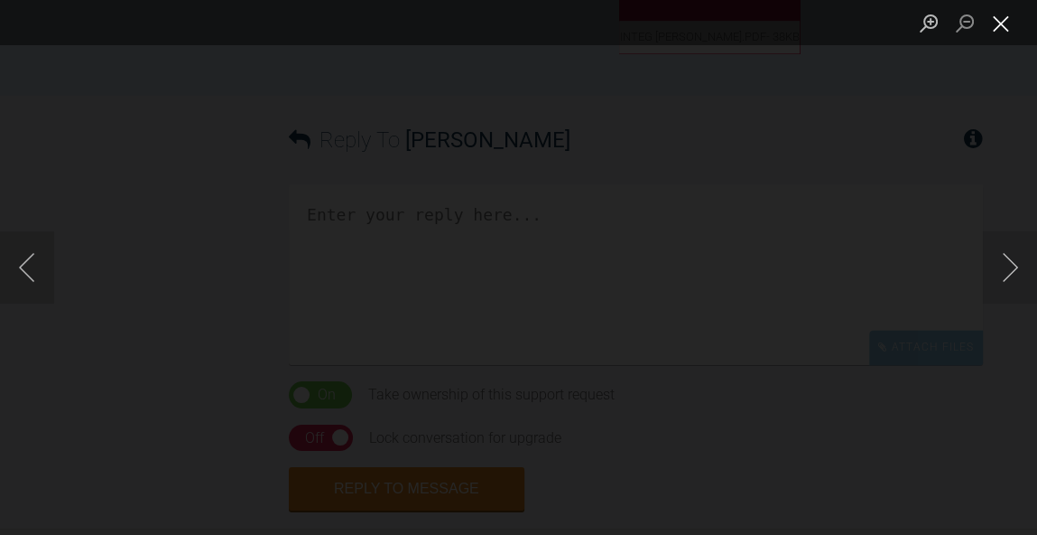
click at [1007, 28] on button "Close lightbox" at bounding box center [1001, 23] width 36 height 32
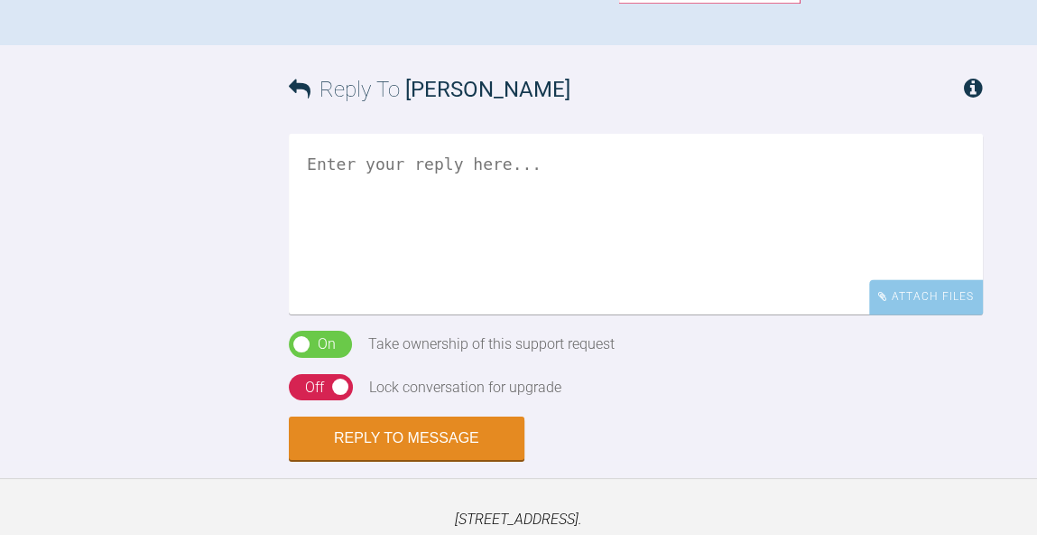
scroll to position [1770, 0]
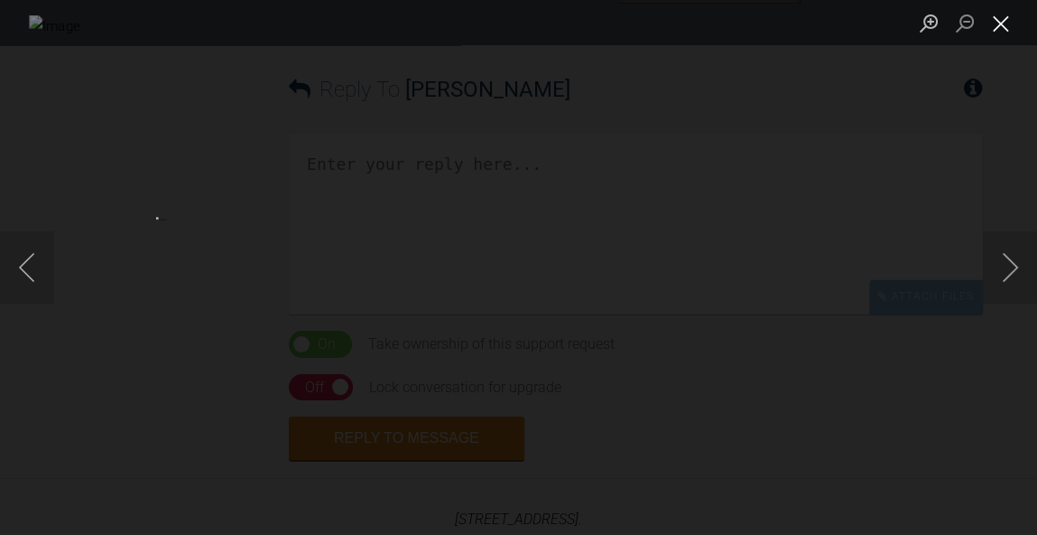
click at [999, 35] on button "Close lightbox" at bounding box center [1001, 23] width 36 height 32
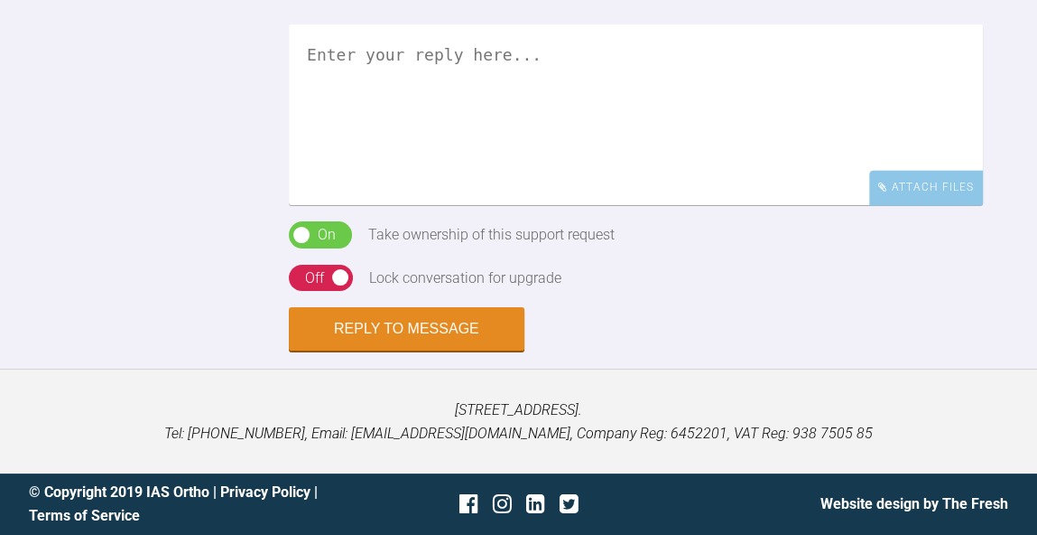
scroll to position [2161, 0]
click at [702, 205] on textarea at bounding box center [636, 114] width 694 height 181
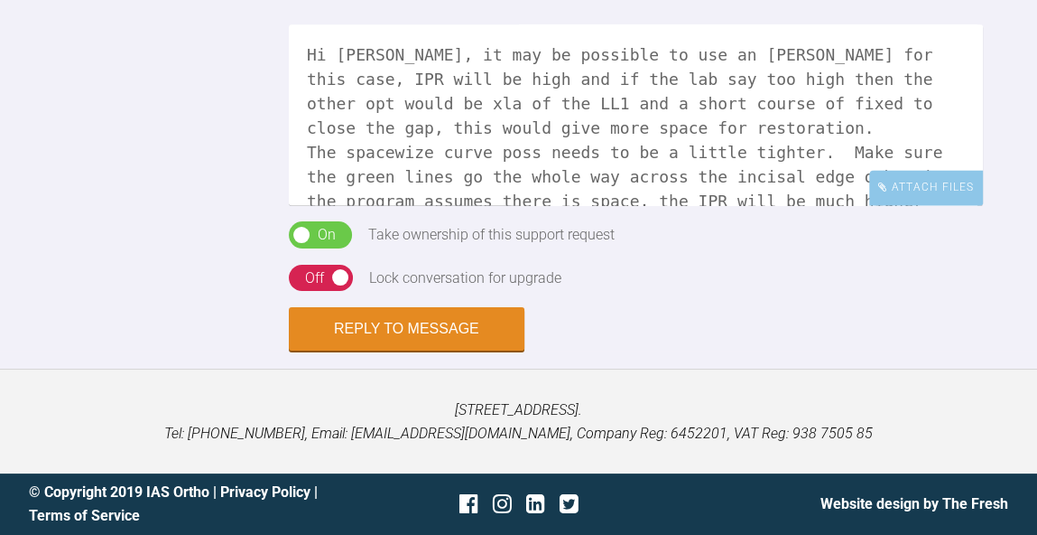
scroll to position [2122, 0]
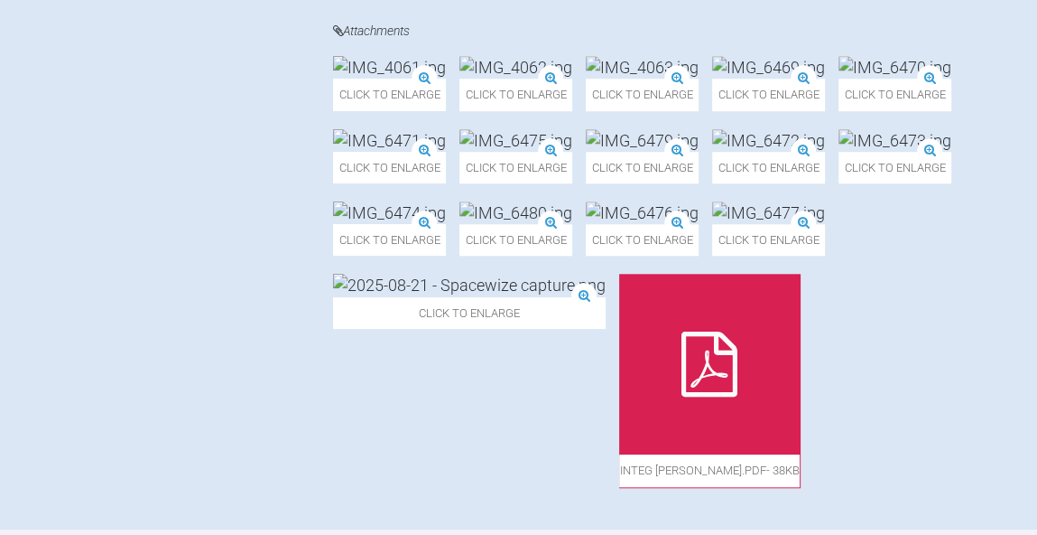
scroll to position [1171, 0]
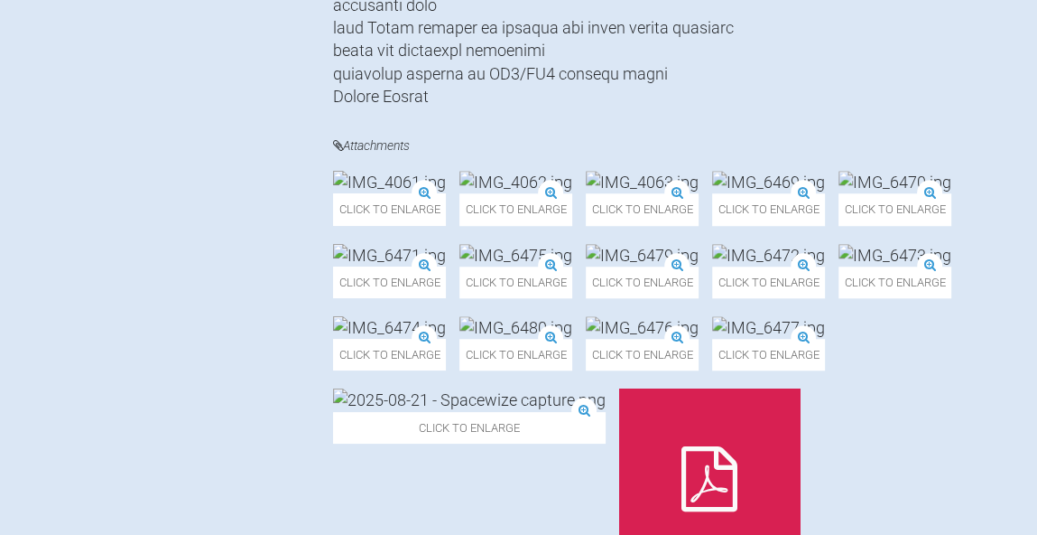
click at [699, 193] on img at bounding box center [642, 182] width 113 height 23
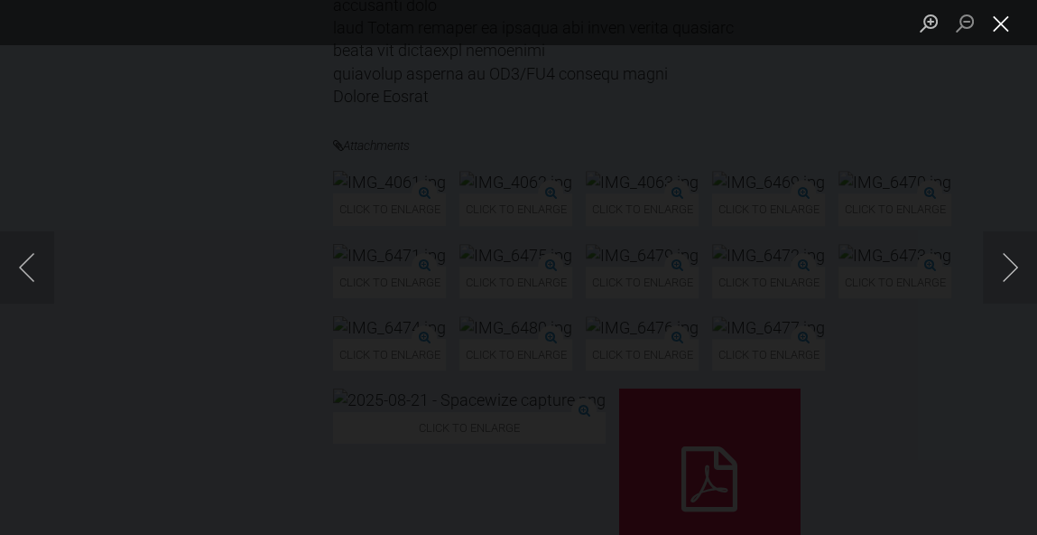
click at [1008, 28] on button "Close lightbox" at bounding box center [1001, 23] width 36 height 32
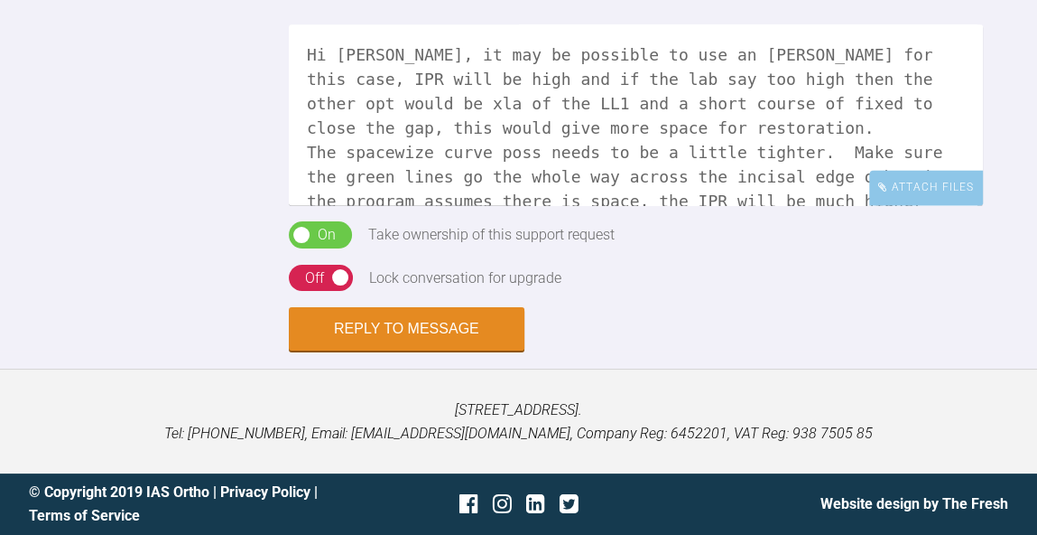
scroll to position [2347, 0]
click at [690, 205] on textarea "Hi Lianne, it may be possible to use an Inman for this case, IPR will be high a…" at bounding box center [636, 114] width 694 height 181
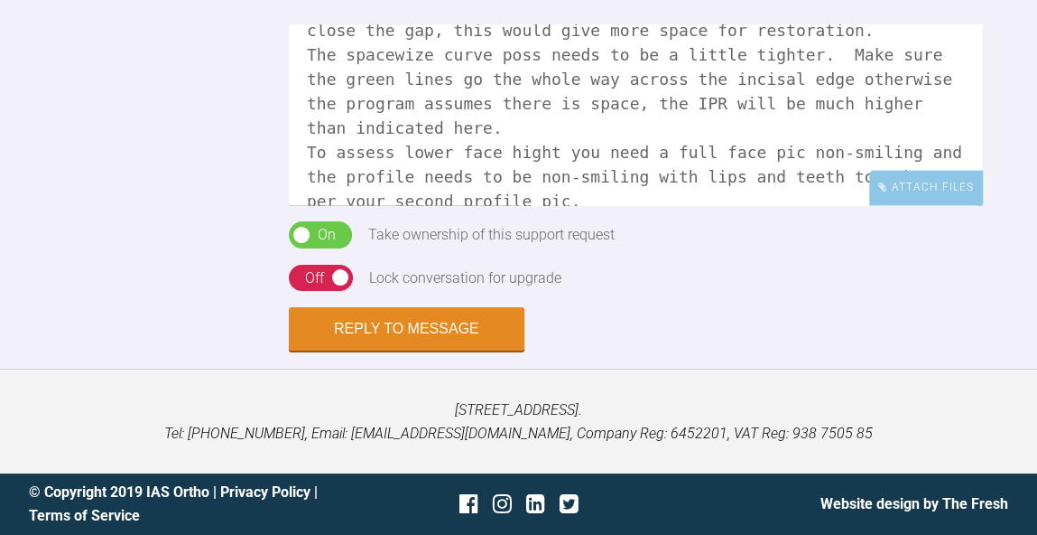
scroll to position [122, 0]
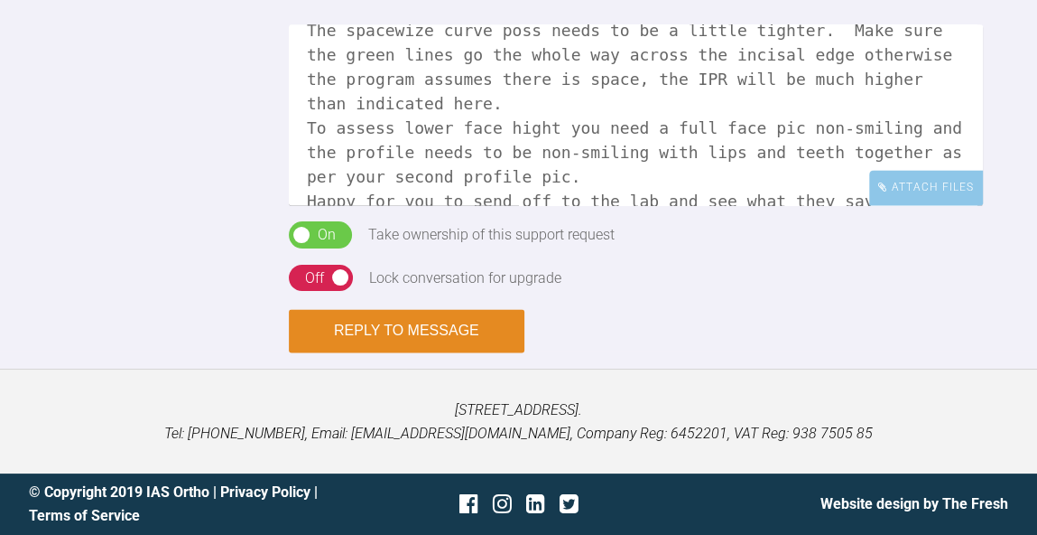
type textarea "Hi Lianne, it may be possible to use an Inman for this case, IPR will be high a…"
click at [454, 352] on button "Reply to Message" at bounding box center [407, 330] width 236 height 43
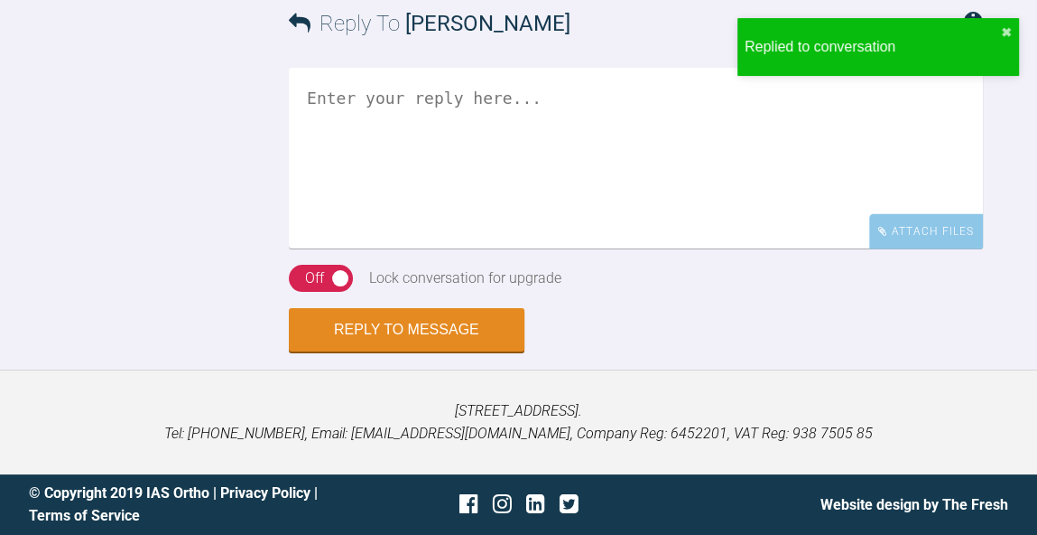
scroll to position [2798, 0]
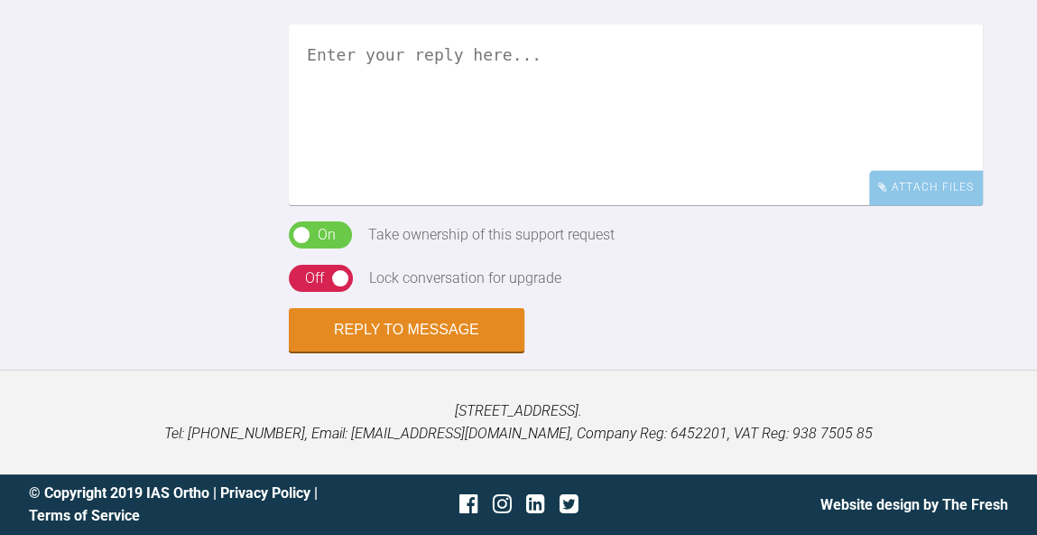
scroll to position [2380, 0]
drag, startPoint x: 479, startPoint y: 319, endPoint x: 382, endPoint y: 321, distance: 96.6
copy div "QV4M!mCVPe"
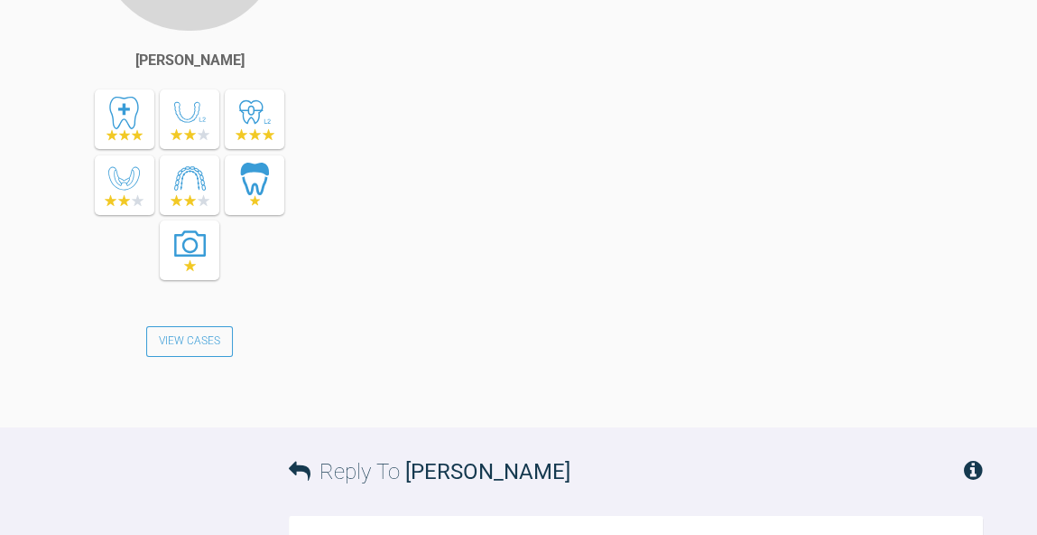
scroll to position [1577, 0]
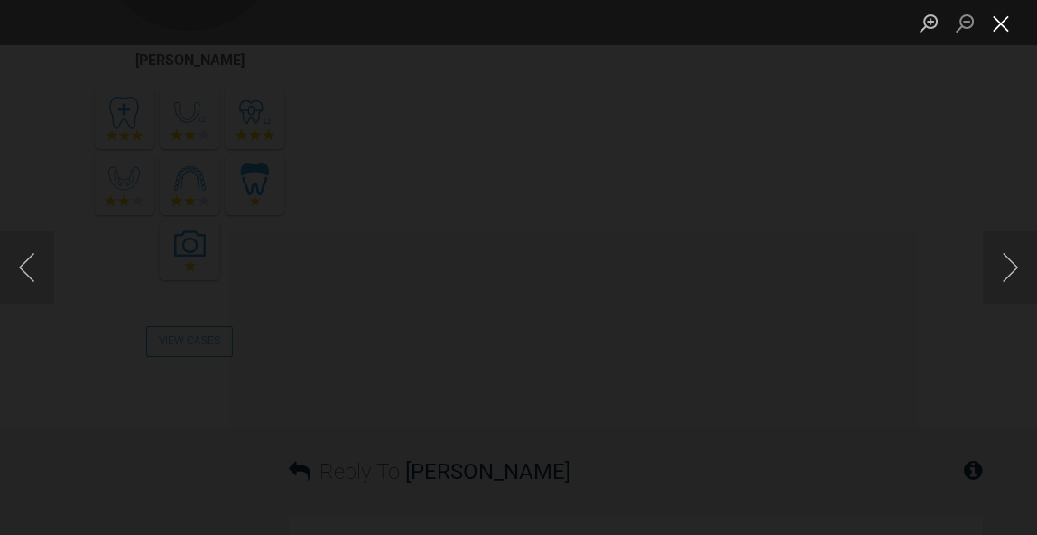
click at [1011, 27] on button "Close lightbox" at bounding box center [1001, 23] width 36 height 32
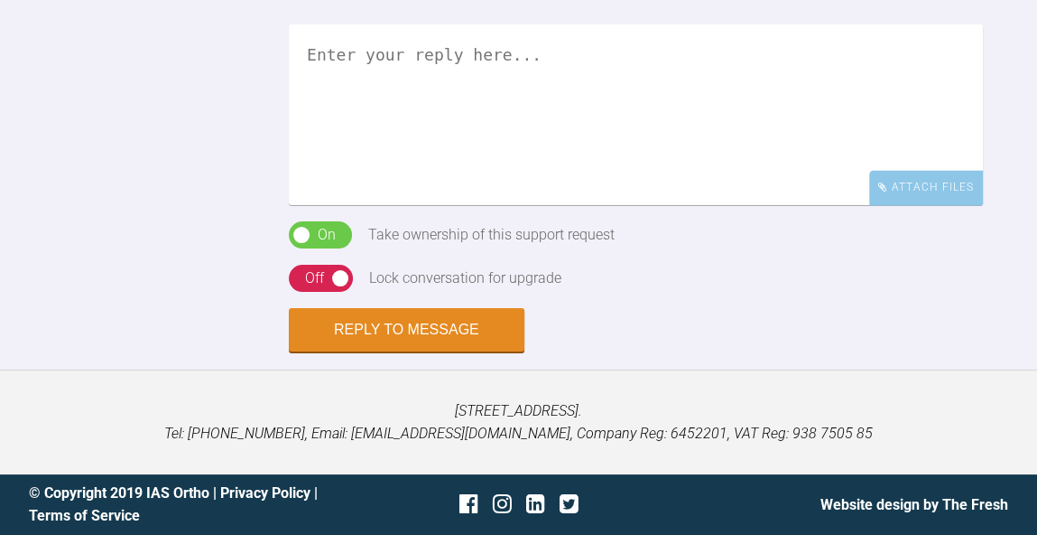
scroll to position [2821, 0]
click at [792, 205] on textarea at bounding box center [636, 114] width 694 height 181
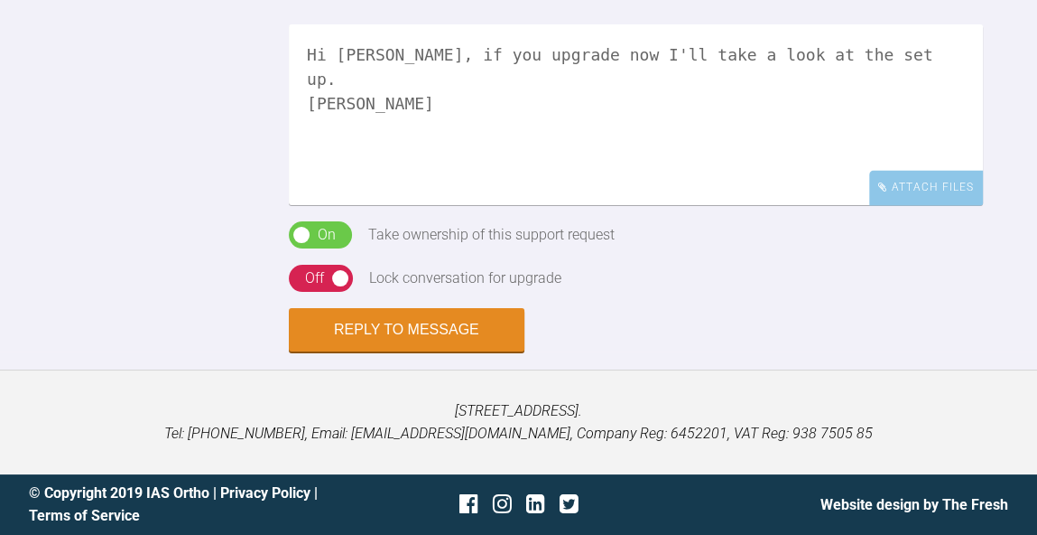
scroll to position [2923, 0]
type textarea "Hi [PERSON_NAME], if you upgrade now I'll take a look at the set up. [PERSON_NA…"
click at [337, 292] on div "On Off" at bounding box center [321, 278] width 64 height 27
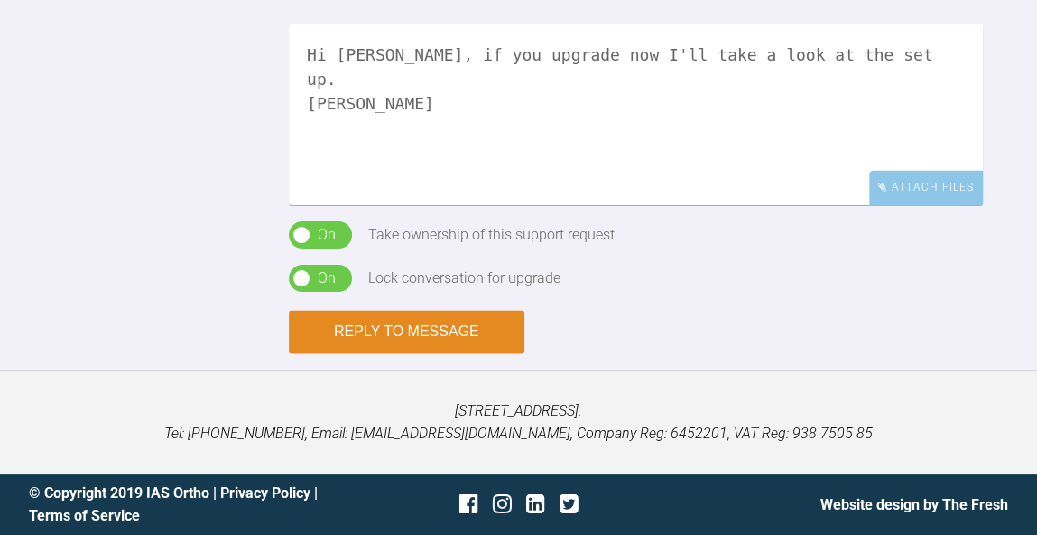
click at [404, 353] on button "Reply to Message" at bounding box center [407, 331] width 236 height 43
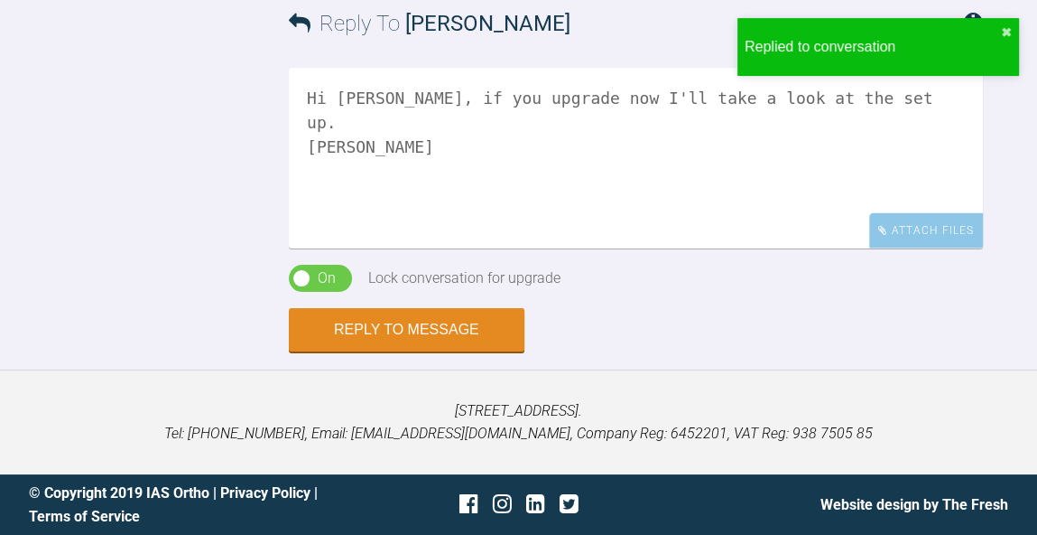
scroll to position [3326, 0]
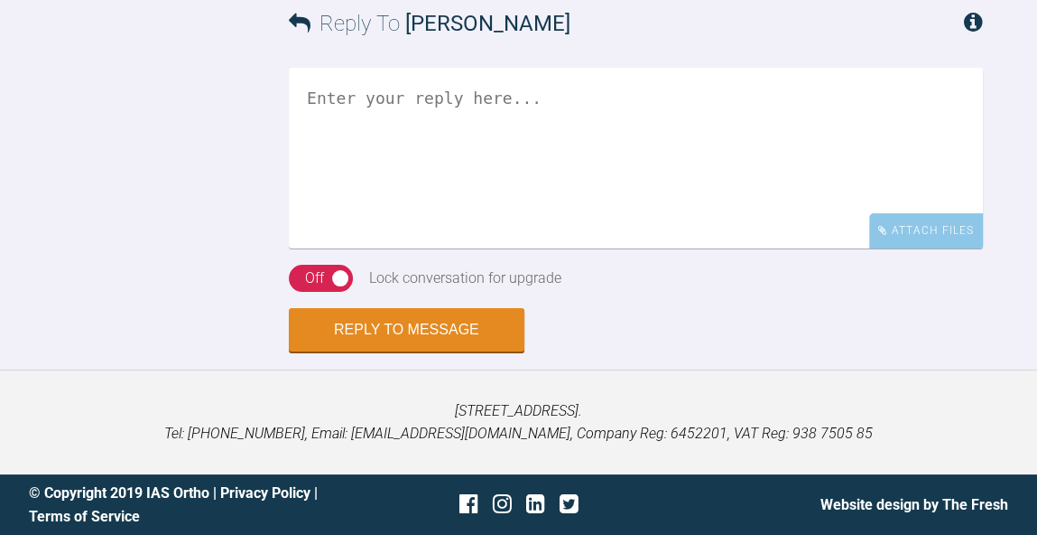
scroll to position [5331, 0]
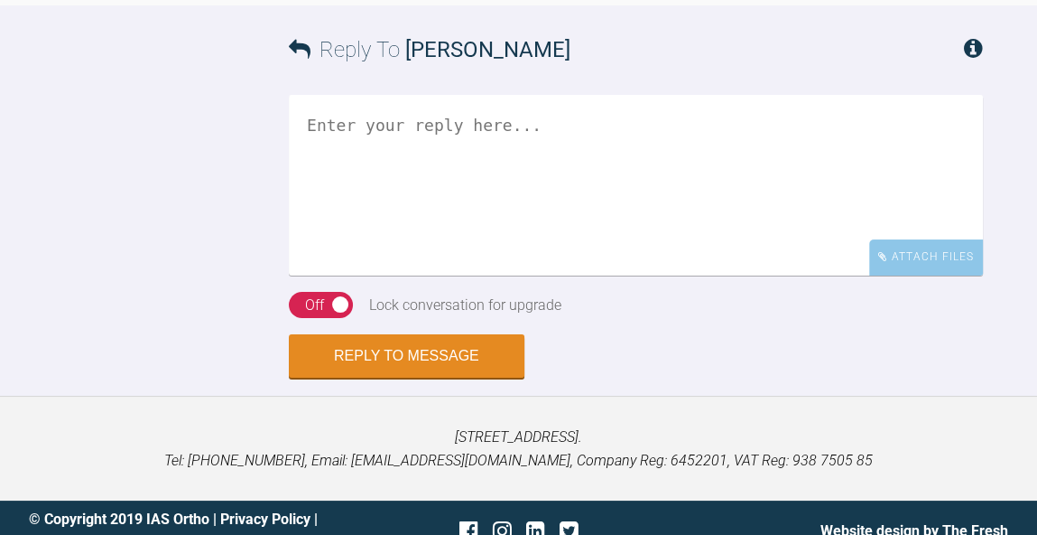
click at [631, 275] on textarea at bounding box center [636, 185] width 694 height 181
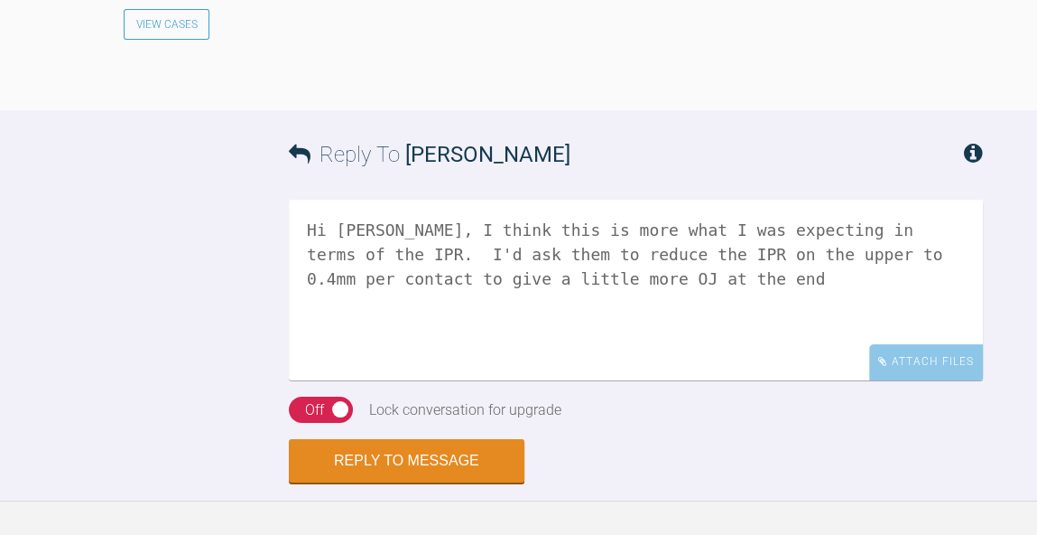
scroll to position [5623, 0]
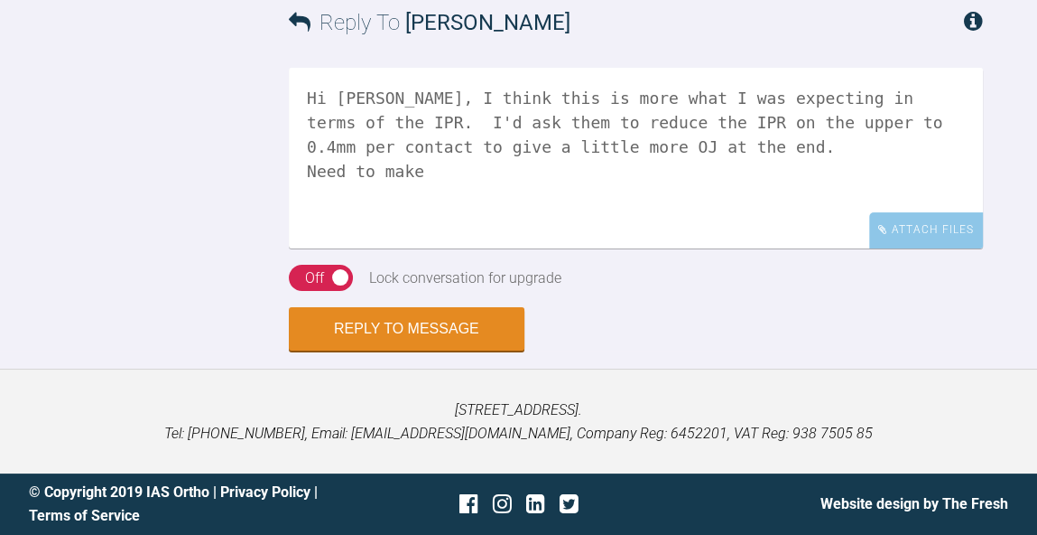
click at [813, 172] on textarea "Hi Sally, I think this is more what I was expecting in terms of the IPR. I'd as…" at bounding box center [636, 158] width 694 height 181
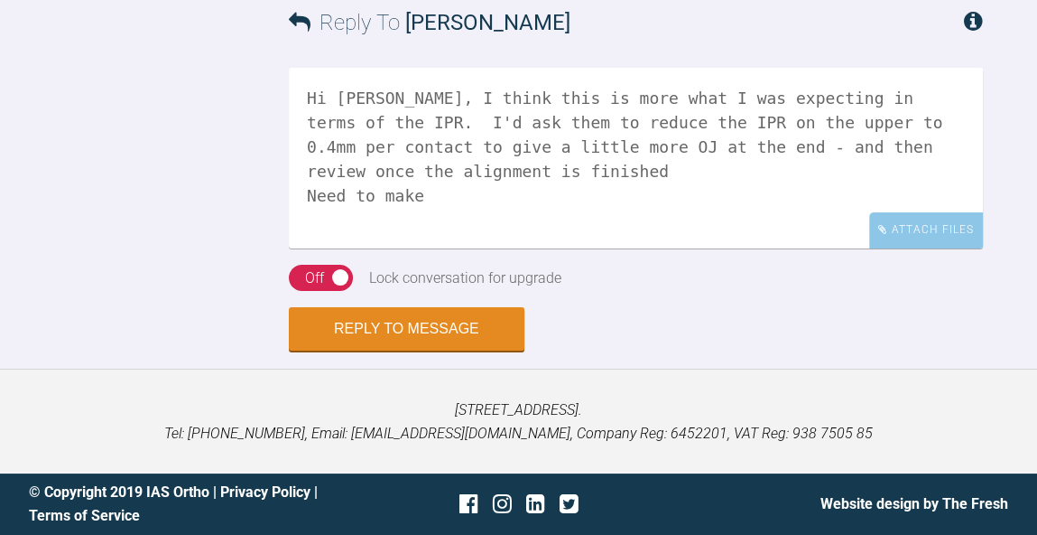
click at [935, 165] on textarea "Hi Sally, I think this is more what I was expecting in terms of the IPR. I'd as…" at bounding box center [636, 158] width 694 height 181
click at [697, 189] on textarea "Hi Sally, I think this is more what I was expecting in terms of the IPR. I'd as…" at bounding box center [636, 158] width 694 height 181
click at [581, 209] on textarea "Hi Sally, I think this is more what I was expecting in terms of the IPR. I'd as…" at bounding box center [636, 158] width 694 height 181
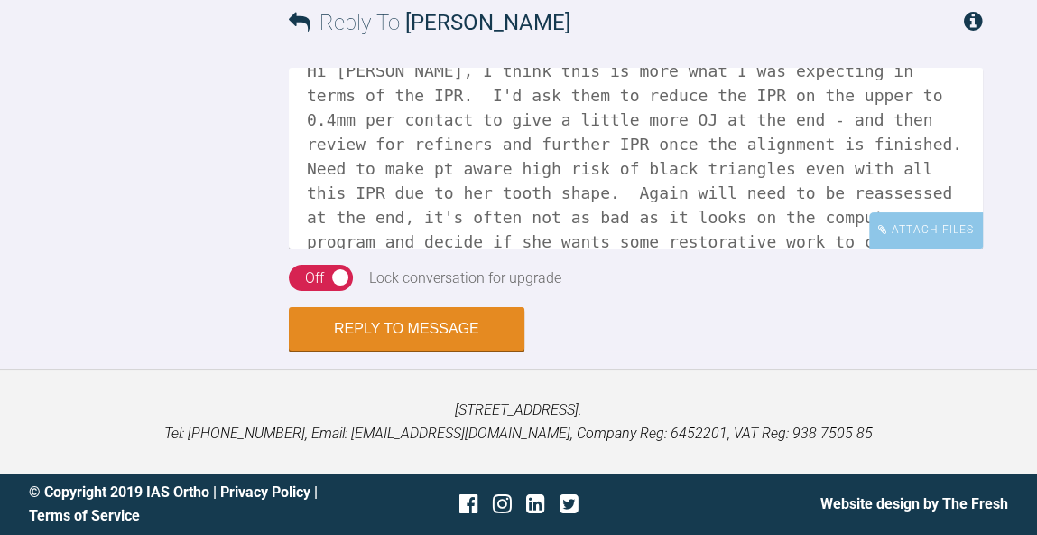
scroll to position [51, 0]
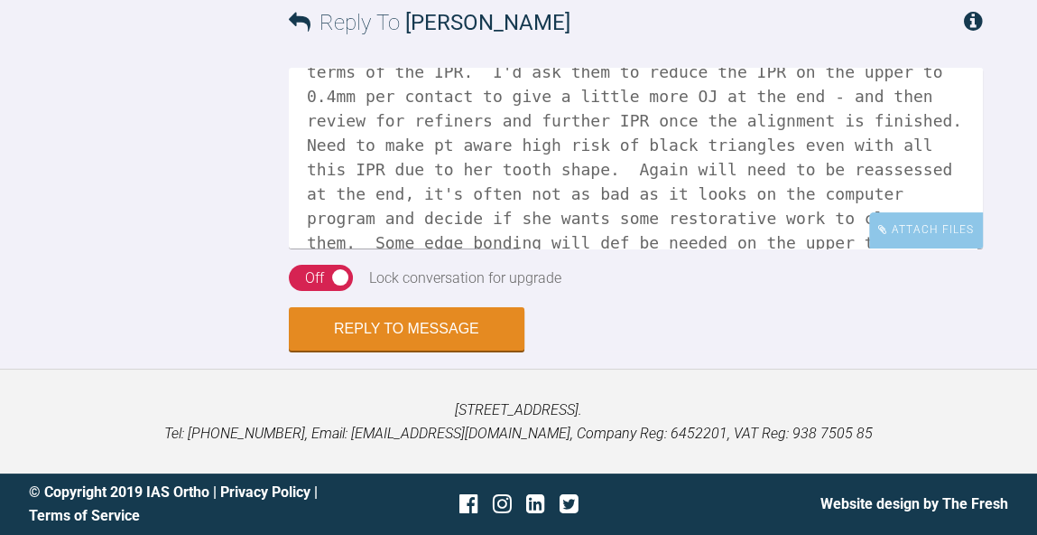
click at [318, 241] on textarea "Hi Sally, I think this is more what I was expecting in terms of the IPR. I'd as…" at bounding box center [636, 158] width 694 height 181
click at [318, 235] on textarea "Hi Sally, I think this is more what I was expecting in terms of the IPR. I'd as…" at bounding box center [636, 158] width 694 height 181
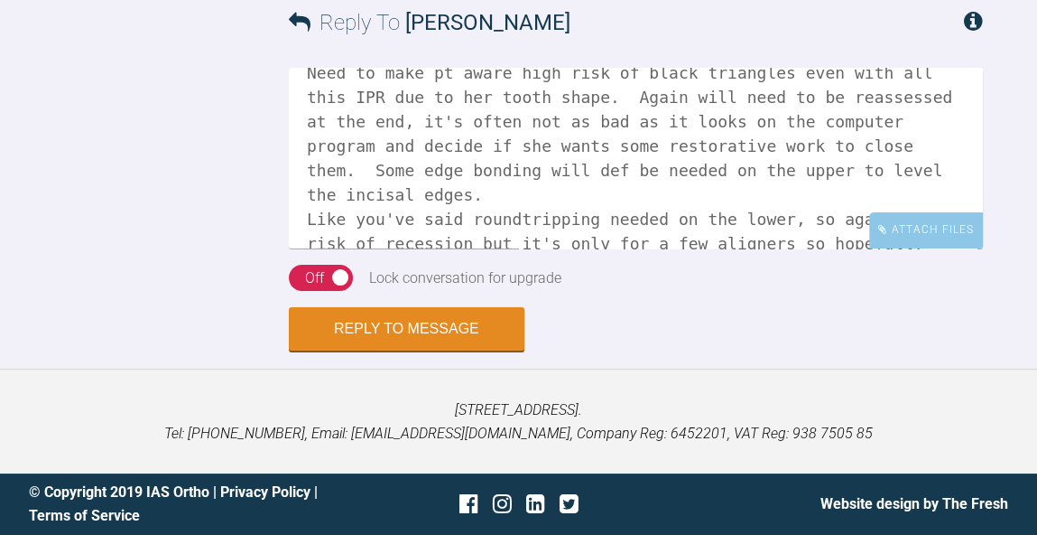
scroll to position [146, 0]
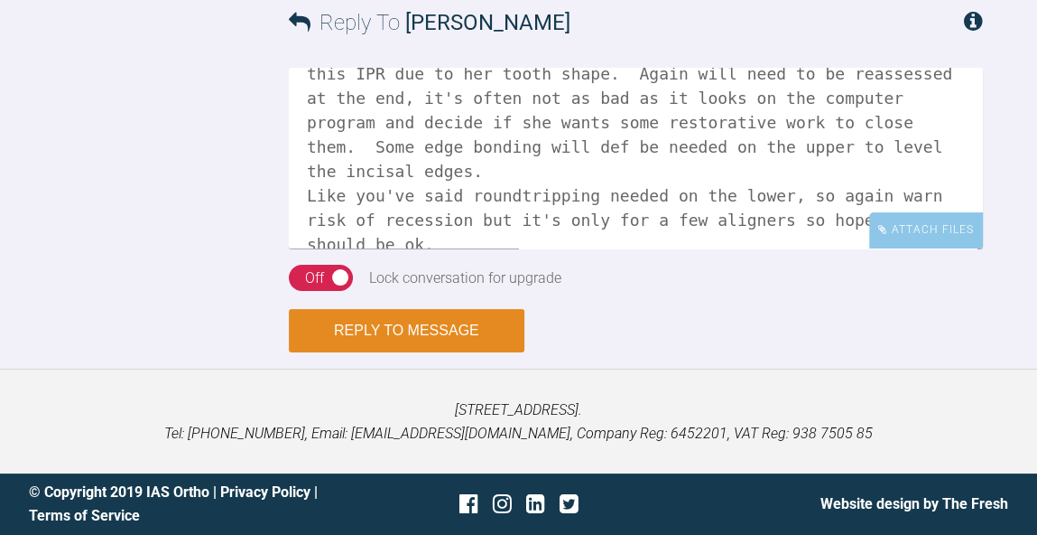
type textarea "Hi Sally, I think this is more what I was expecting in terms of the IPR. I'd as…"
click at [444, 336] on button "Reply to Message" at bounding box center [407, 330] width 236 height 43
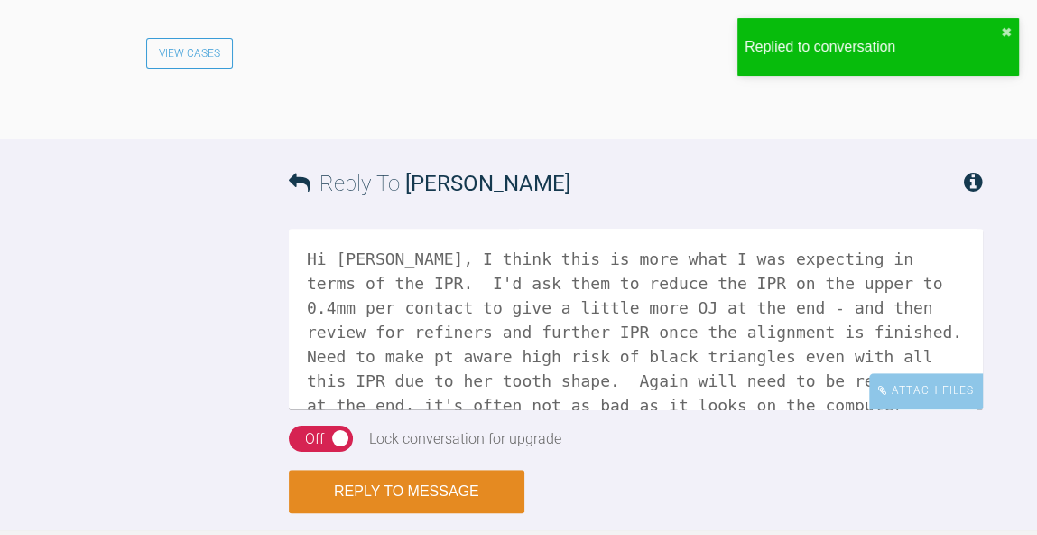
scroll to position [5981, 0]
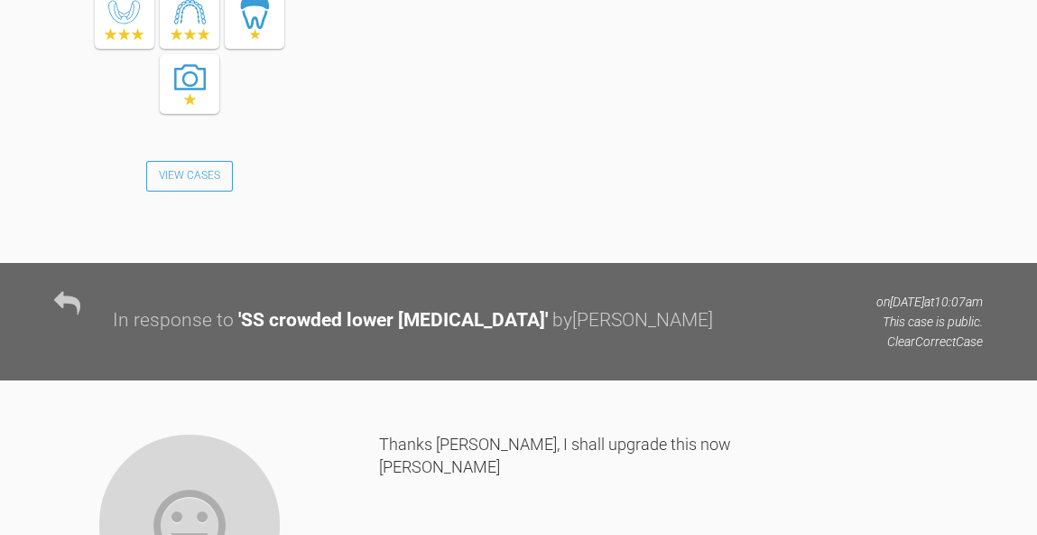
scroll to position [2421, 0]
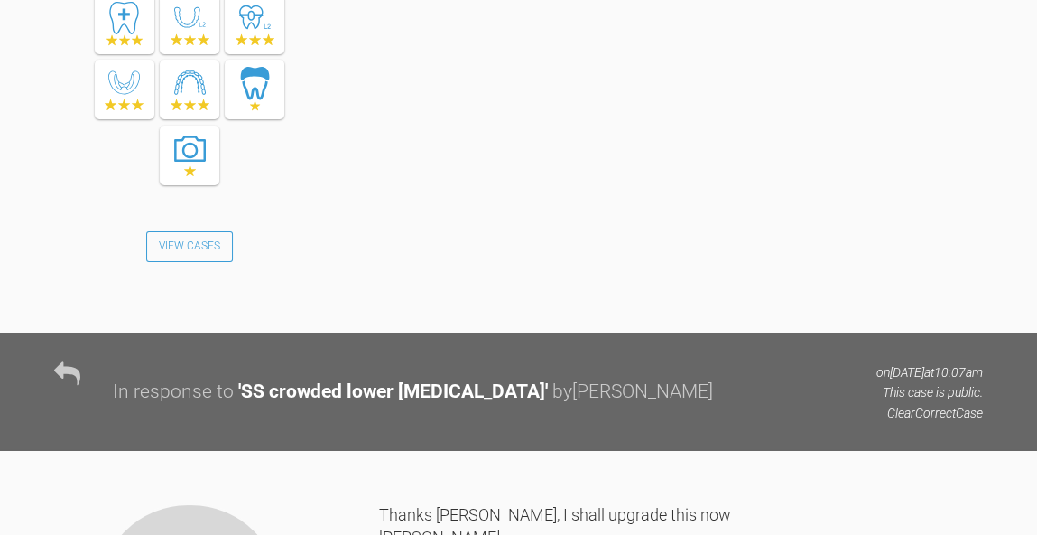
drag, startPoint x: 479, startPoint y: 276, endPoint x: 377, endPoint y: 277, distance: 102.0
drag, startPoint x: 382, startPoint y: 274, endPoint x: 477, endPoint y: 274, distance: 94.8
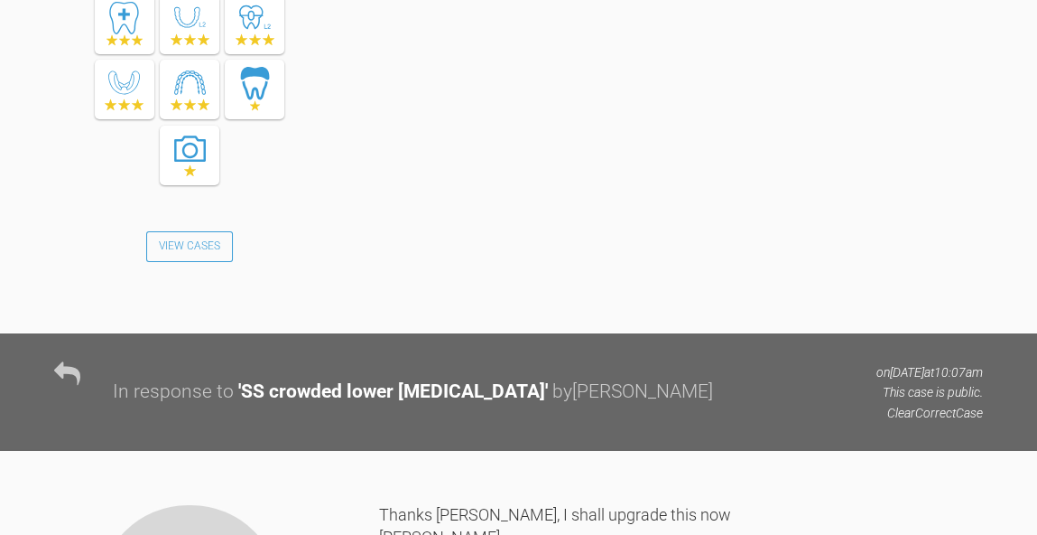
copy div "QV4M!mCVPe"
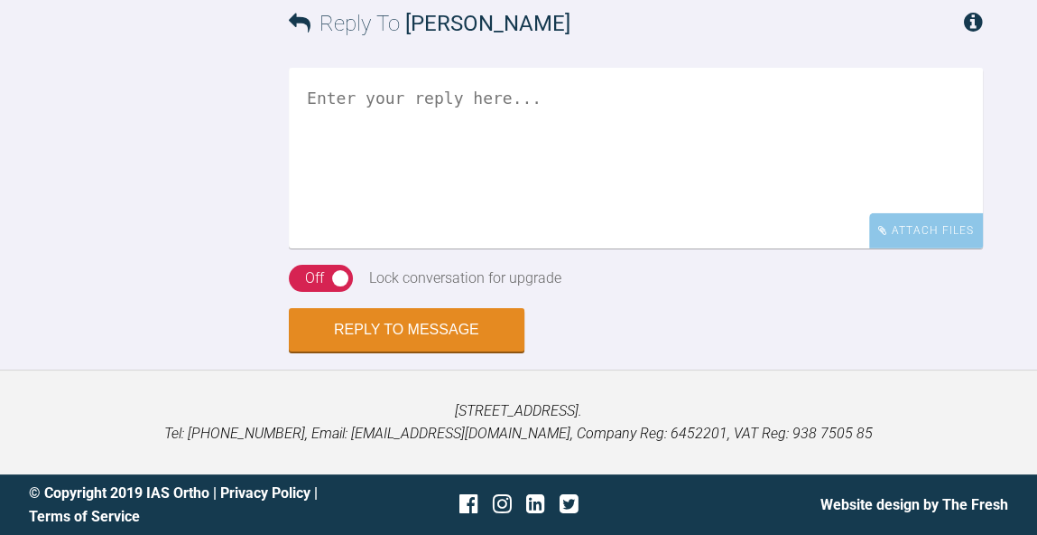
scroll to position [4472, 0]
click at [697, 248] on textarea at bounding box center [636, 158] width 694 height 181
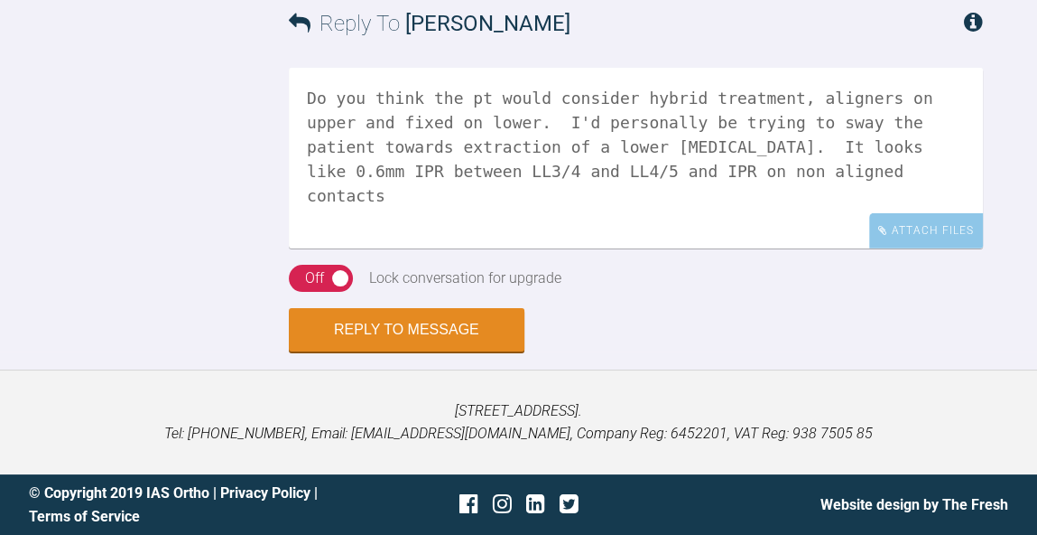
click at [544, 248] on textarea "Do you think the pt would consider hybrid treatment, aligners on upper and fixe…" at bounding box center [636, 158] width 694 height 181
click at [811, 248] on textarea "Do you think the pt would consider hybrid treatment, aligners on upper and fixe…" at bounding box center [636, 158] width 694 height 181
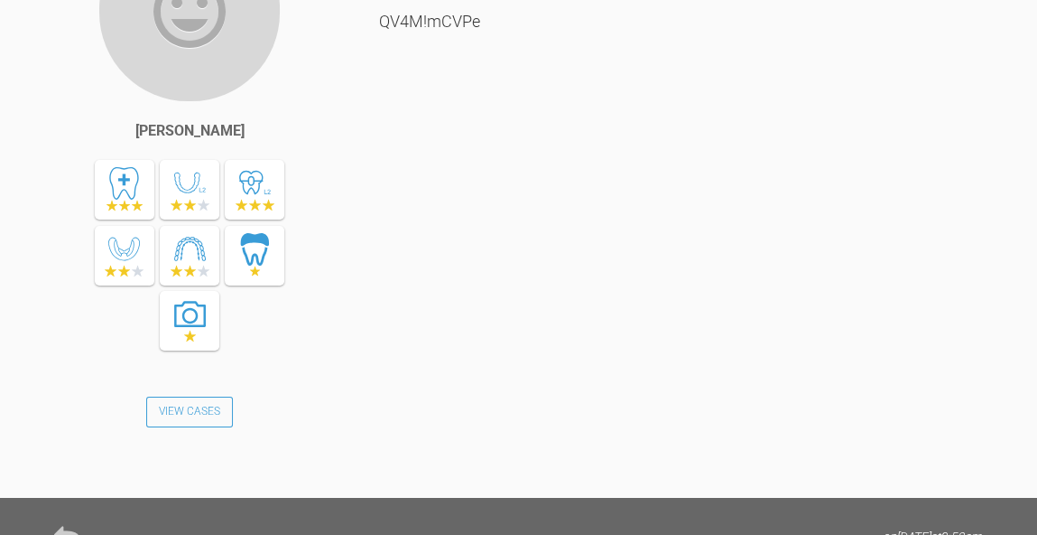
scroll to position [1376, 0]
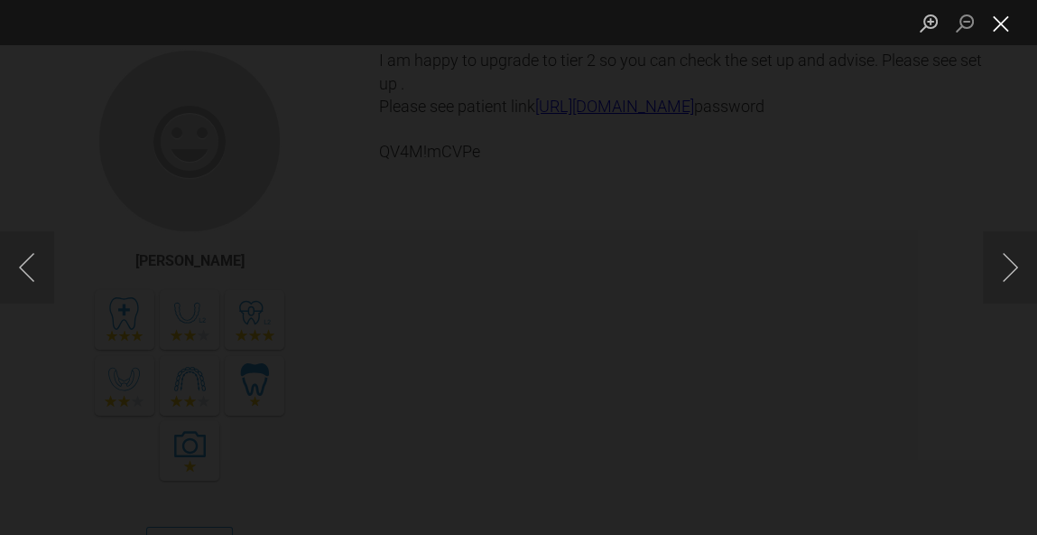
click at [1007, 31] on button "Close lightbox" at bounding box center [1001, 23] width 36 height 32
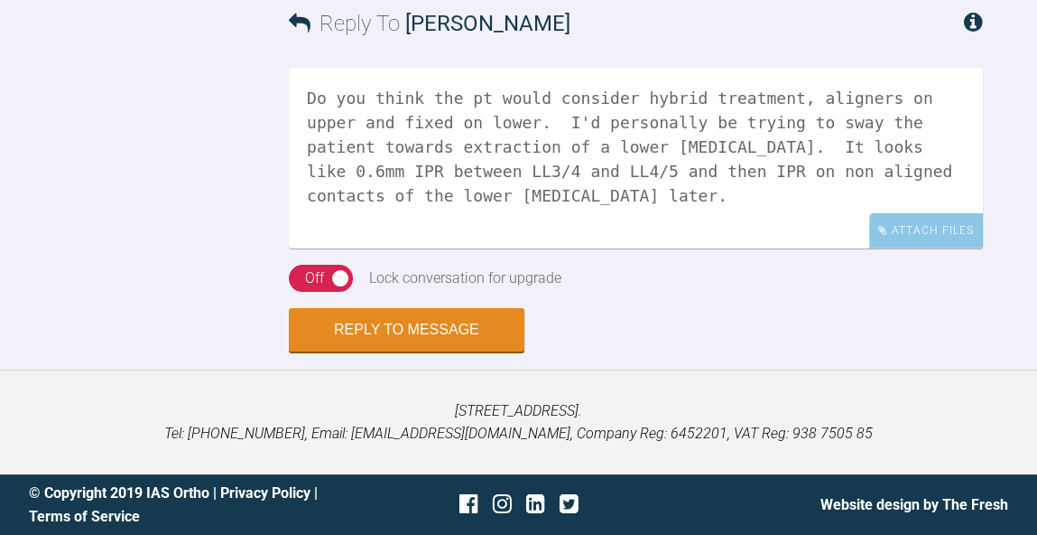
scroll to position [4582, 0]
click at [956, 149] on textarea "Do you think the pt would consider hybrid treatment, aligners on upper and fixe…" at bounding box center [636, 158] width 694 height 181
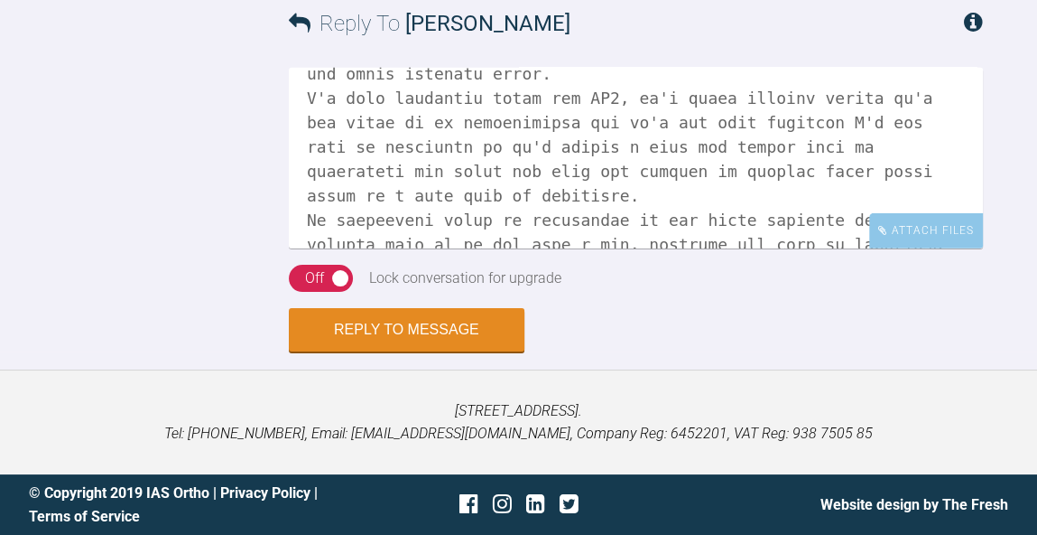
scroll to position [4542, 0]
click at [668, 135] on textarea at bounding box center [636, 158] width 694 height 181
click at [387, 136] on textarea at bounding box center [636, 158] width 694 height 181
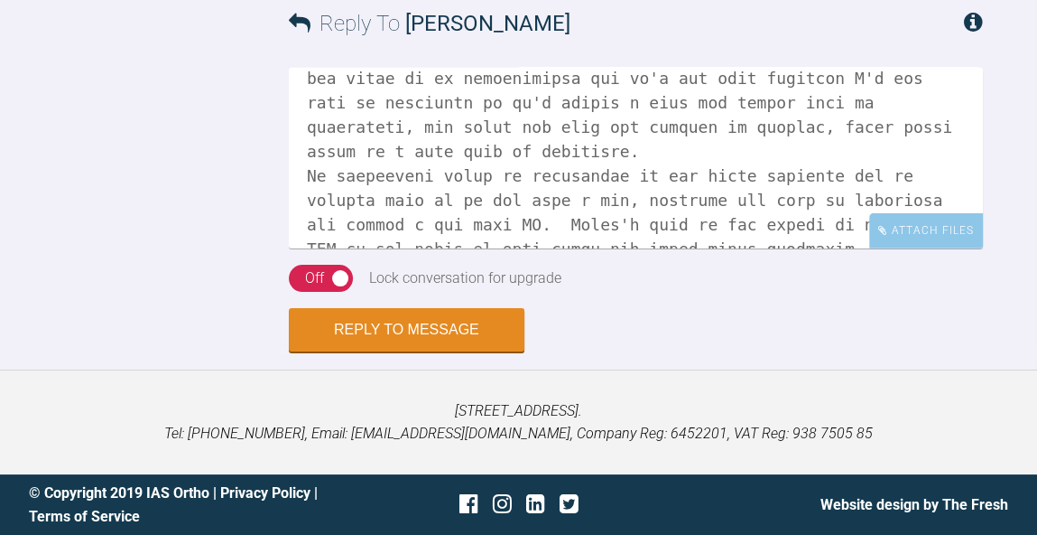
scroll to position [4443, 0]
click at [721, 248] on textarea at bounding box center [636, 158] width 694 height 181
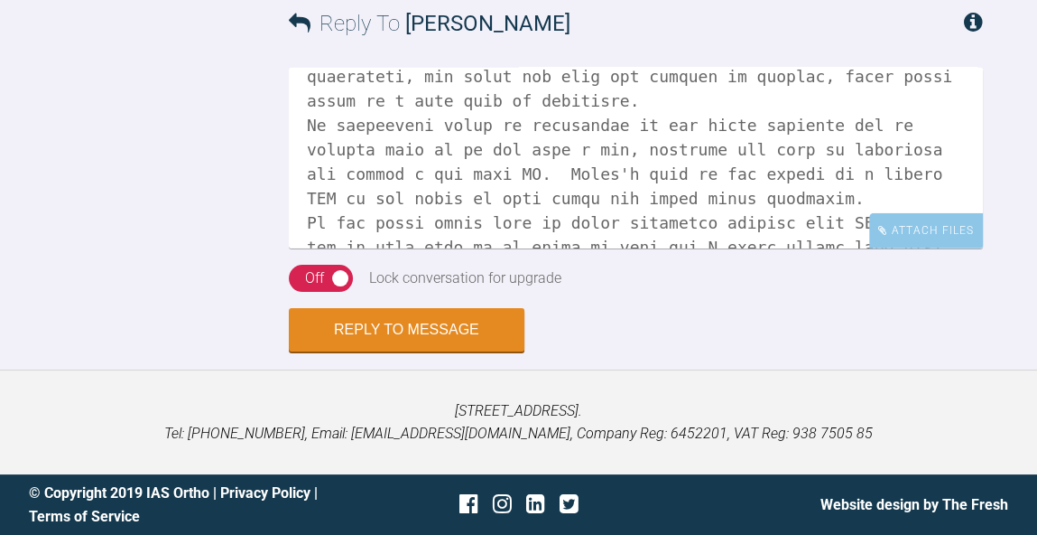
scroll to position [241, 0]
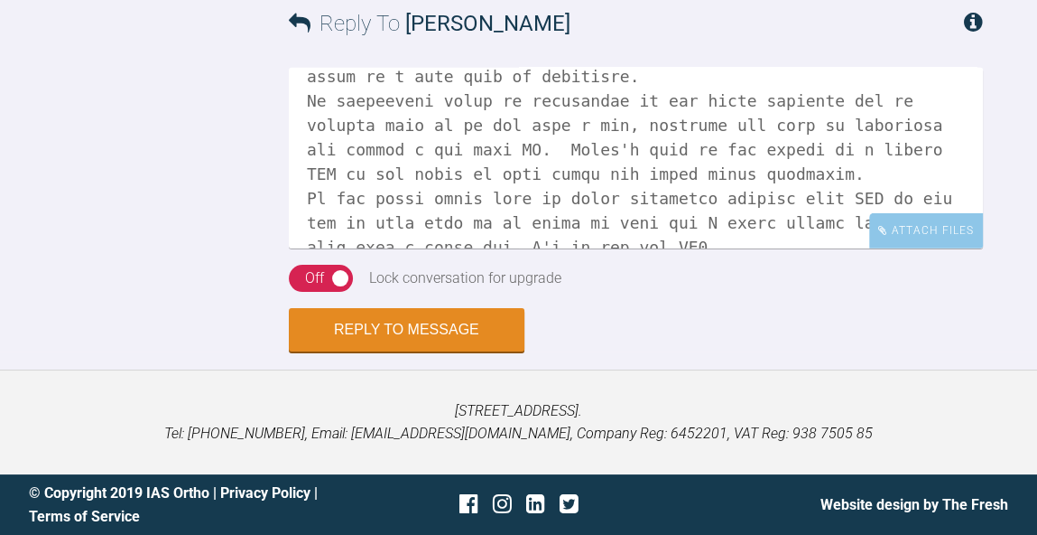
click at [525, 248] on textarea at bounding box center [636, 158] width 694 height 181
click at [517, 248] on textarea at bounding box center [636, 158] width 694 height 181
type textarea "Do you think the pt would consider hybrid treatment, aligners on upper and fixe…"
click at [415, 353] on button "Reply to Message" at bounding box center [407, 331] width 236 height 43
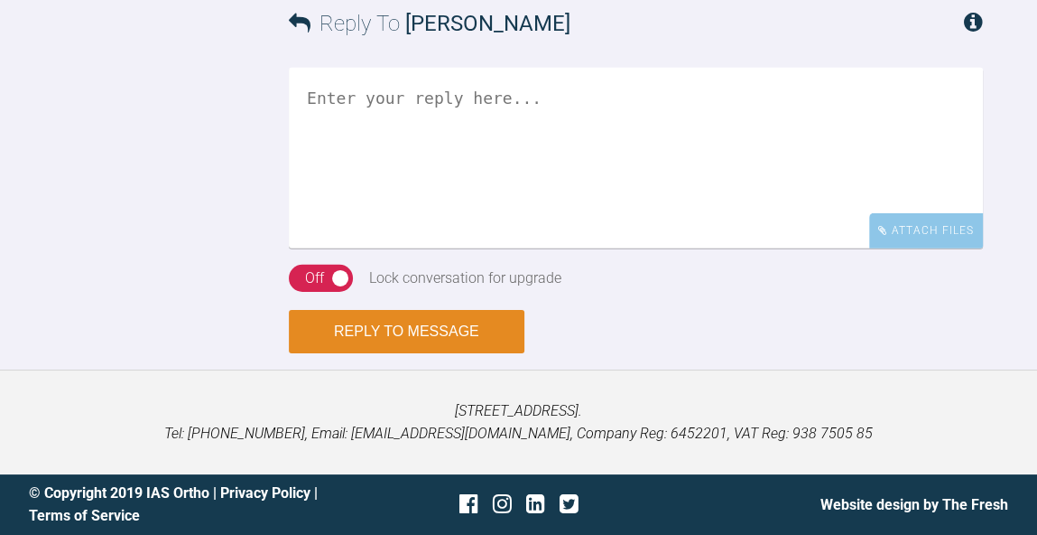
scroll to position [4898, 0]
